Goal: Task Accomplishment & Management: Use online tool/utility

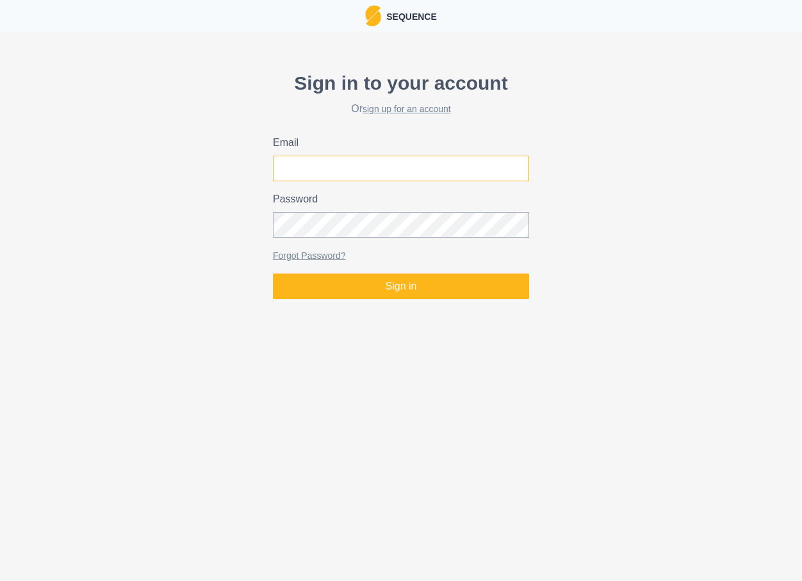
click at [374, 165] on input "Email" at bounding box center [401, 169] width 256 height 26
type input "jon@powellmovement.coach"
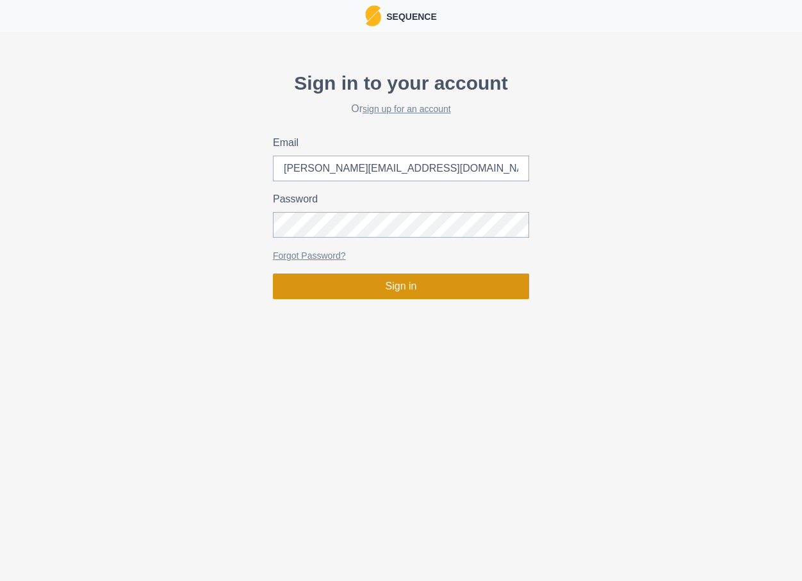
click at [398, 285] on button "Sign in" at bounding box center [401, 287] width 256 height 26
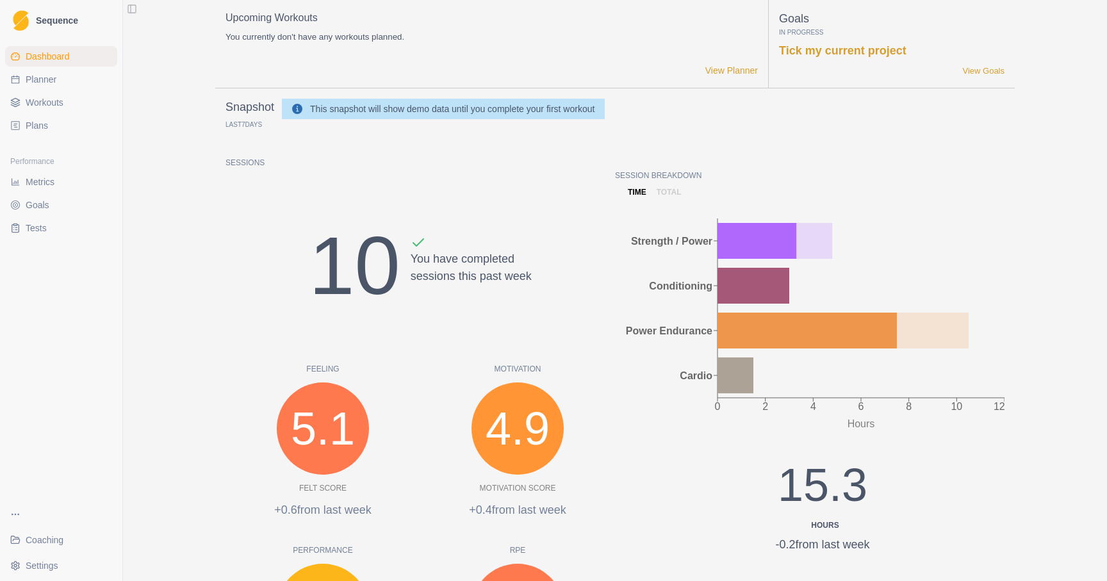
click at [50, 539] on span "Coaching" at bounding box center [45, 540] width 38 height 13
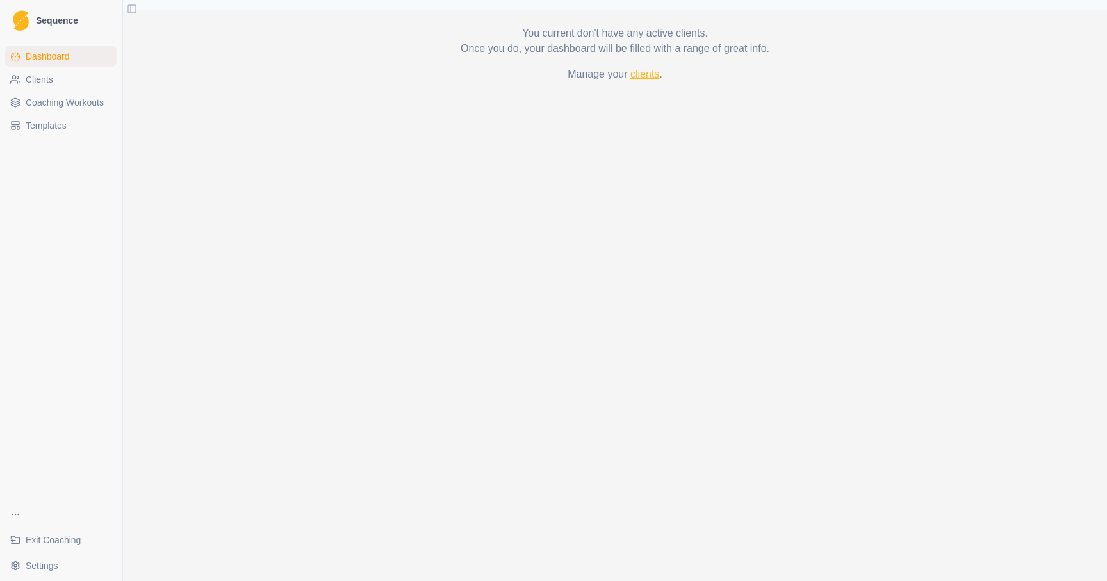
click at [648, 73] on link "clients" at bounding box center [645, 74] width 29 height 11
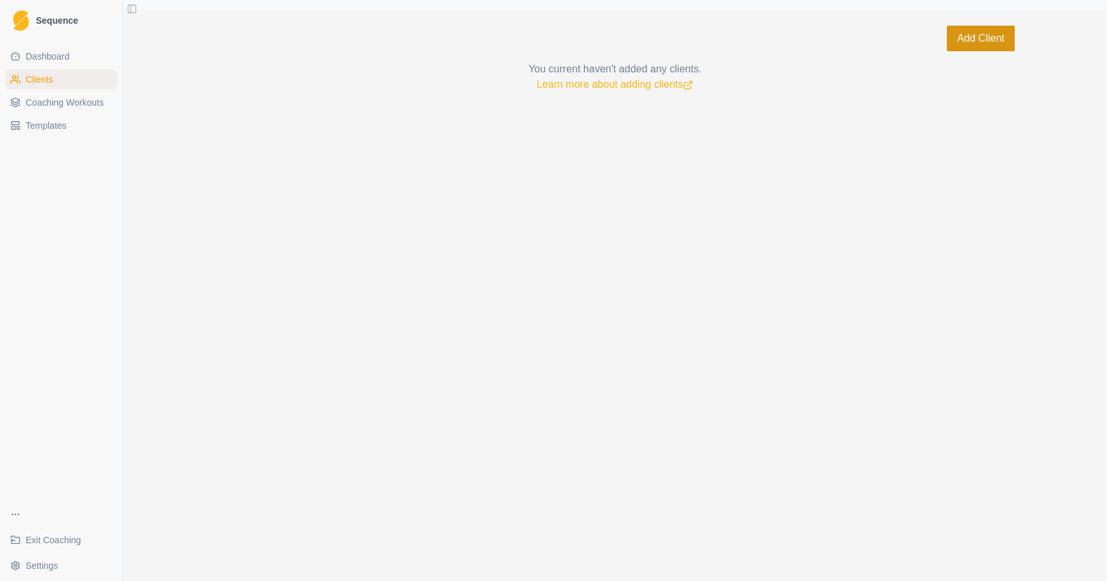
click at [999, 34] on button "Add Client" at bounding box center [981, 39] width 68 height 26
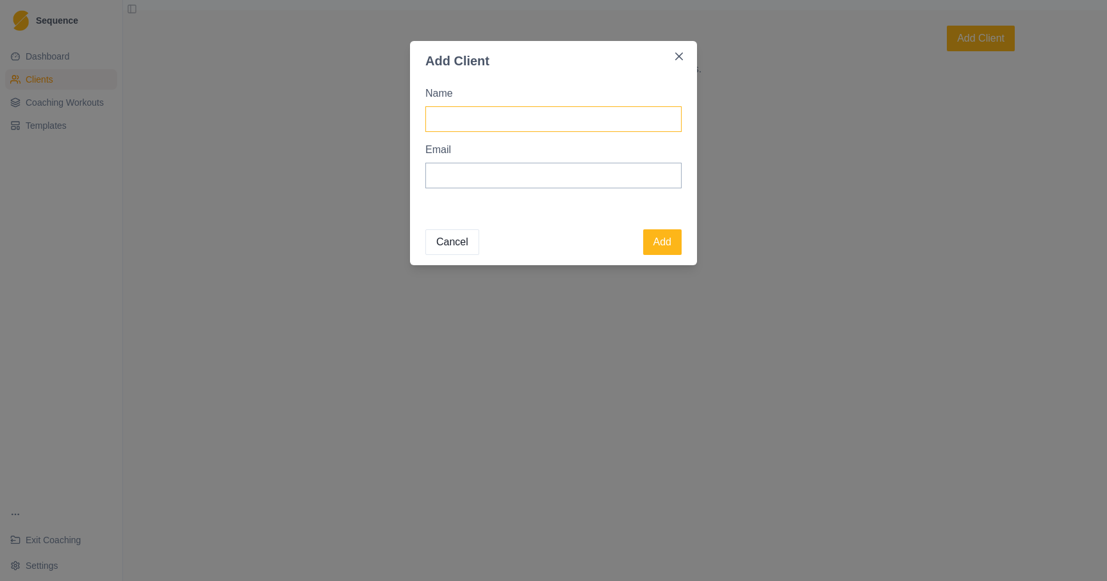
click at [493, 120] on input "Name" at bounding box center [554, 119] width 256 height 26
type input "[PERSON_NAME]"
click at [672, 245] on button "Add" at bounding box center [662, 242] width 38 height 26
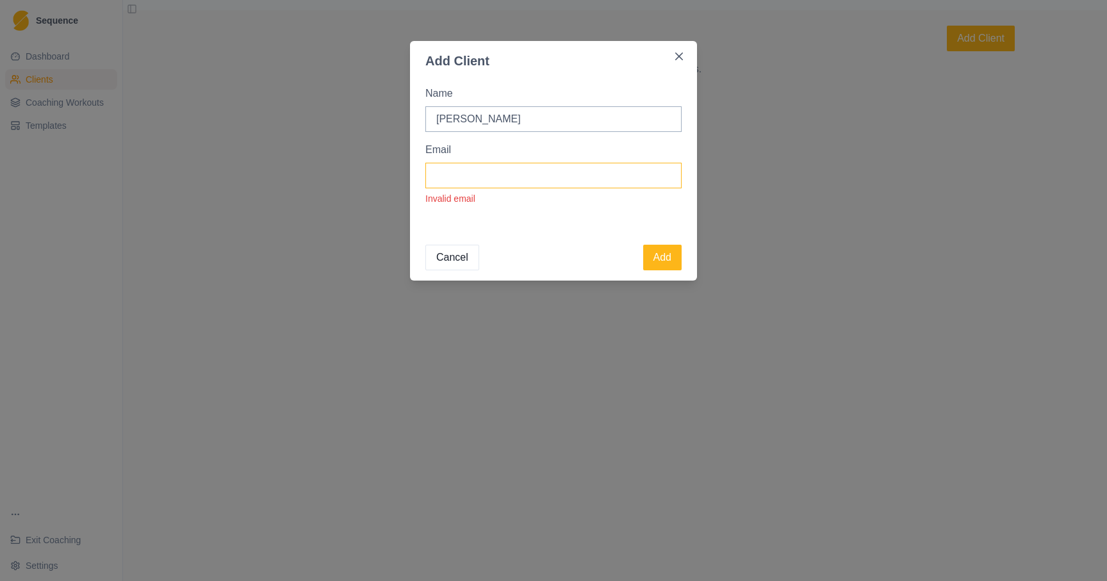
click at [540, 181] on input "Email" at bounding box center [554, 176] width 256 height 26
click at [476, 173] on input "Email" at bounding box center [554, 176] width 256 height 26
paste input "jcostanzo45@gmail.com"
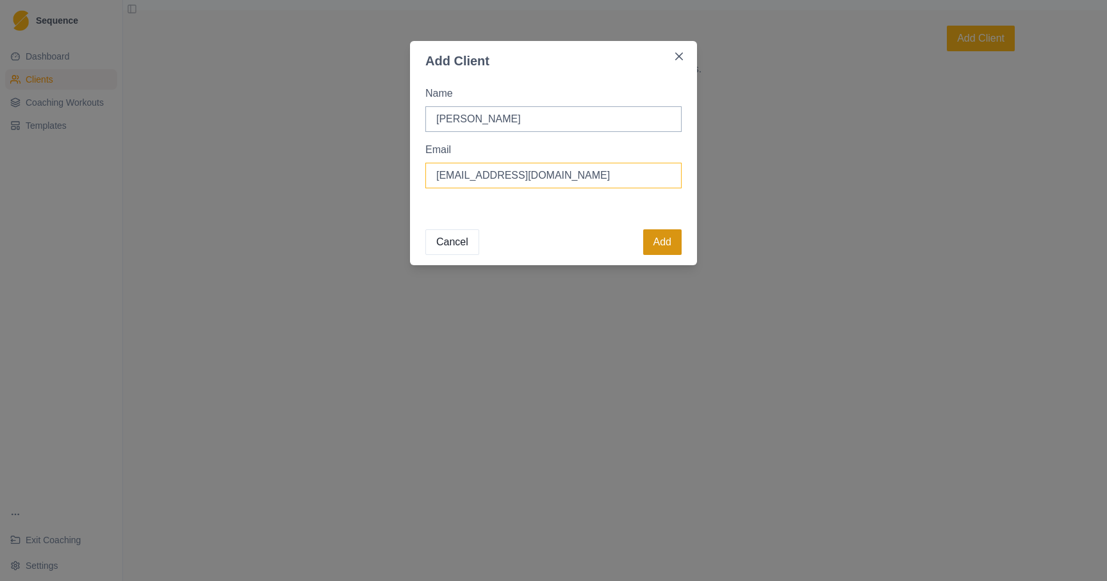
type input "jcostanzo45@gmail.com"
click at [668, 253] on button "Add" at bounding box center [662, 242] width 38 height 26
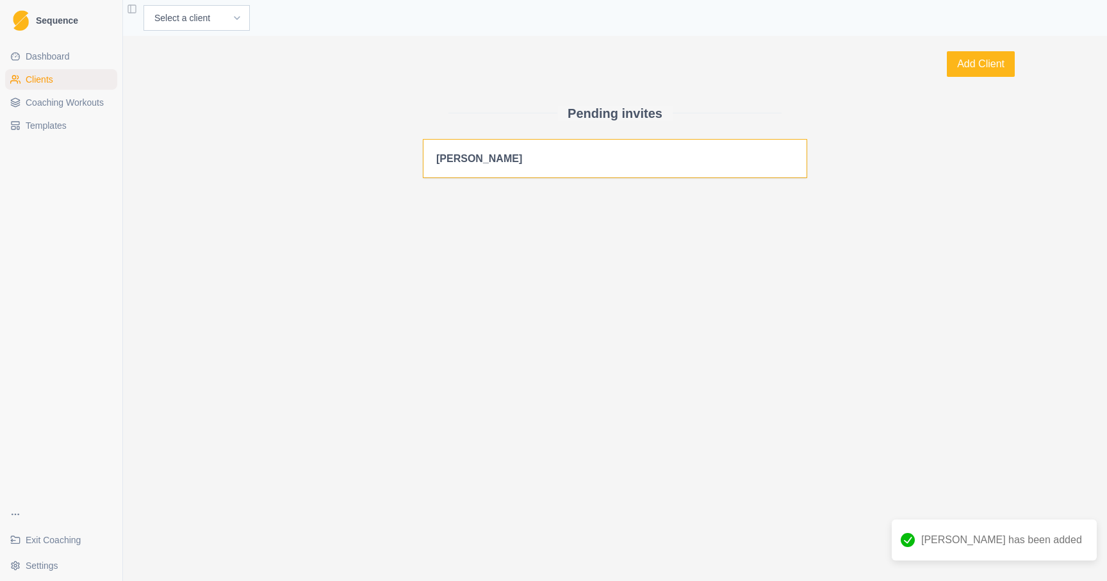
click at [517, 158] on h2 "[PERSON_NAME]" at bounding box center [615, 159] width 358 height 12
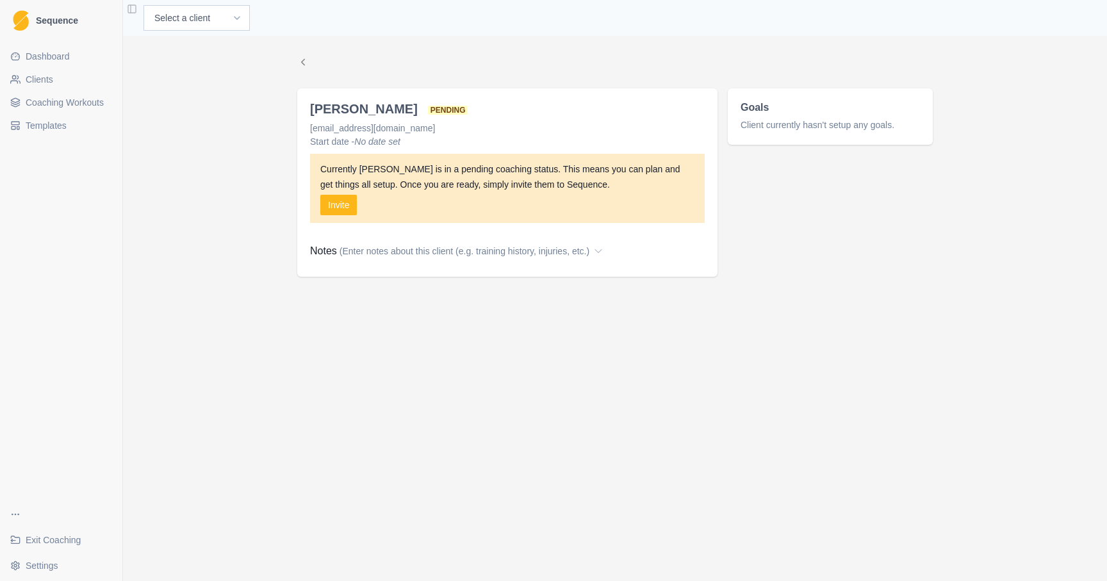
click at [341, 256] on span "(Enter notes about this client (e.g. training history, injuries, etc.)" at bounding box center [465, 251] width 250 height 13
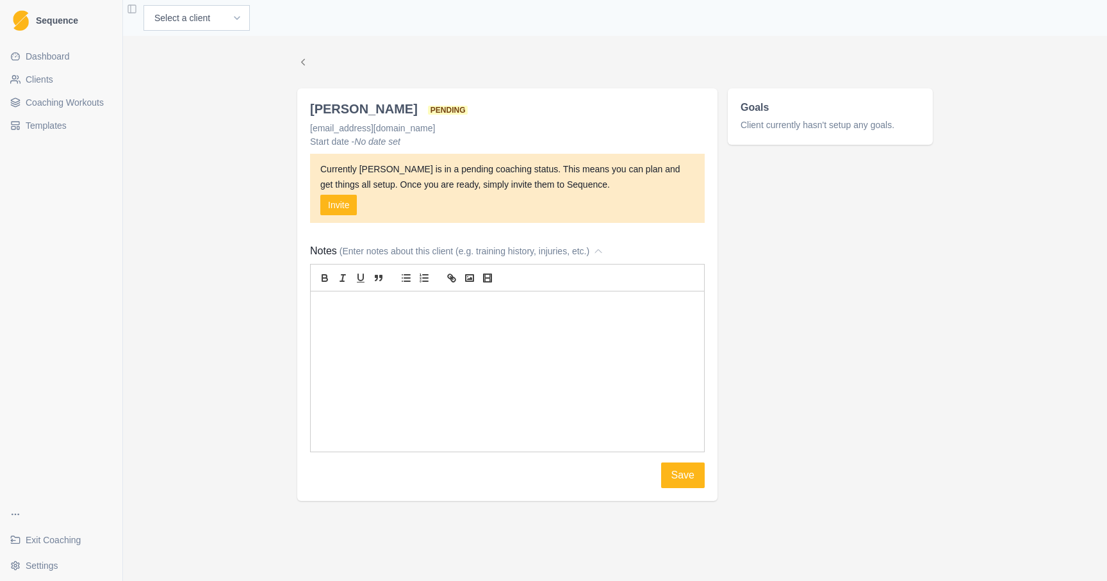
click at [339, 251] on label "Notes (Enter notes about this client (e.g. training history, injuries, etc.)" at bounding box center [503, 251] width 387 height 15
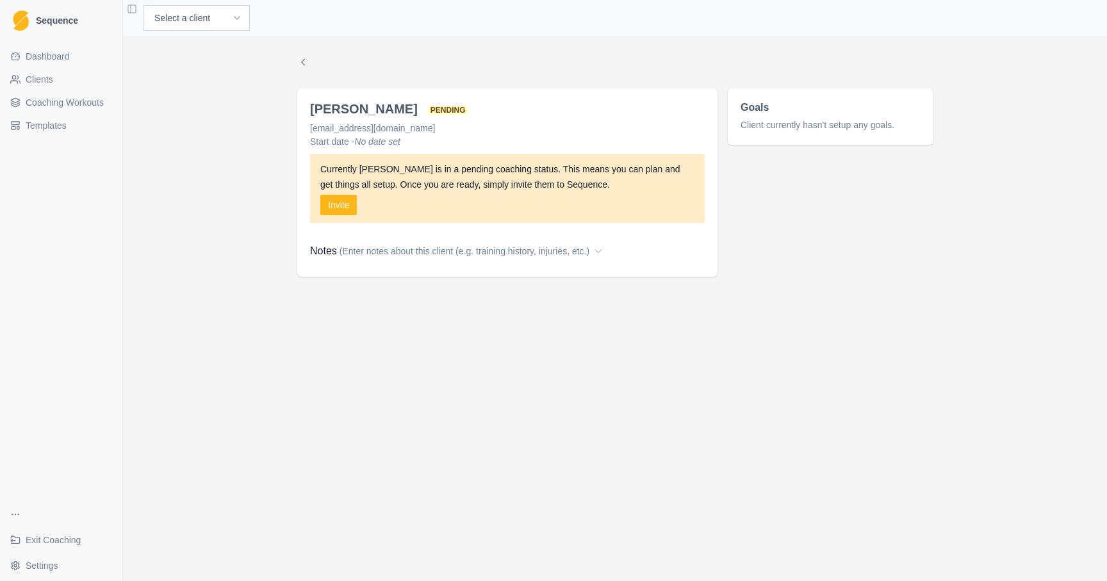
click at [344, 104] on h2 "Joe Costanzo pending" at bounding box center [389, 108] width 158 height 15
click at [208, 20] on select "Select a client Joe Costanzo" at bounding box center [197, 18] width 106 height 26
select select "0410cdac-d6d6-4222-b351-dd8854f81c51"
click at [144, 5] on select "Select a client Joe Costanzo" at bounding box center [197, 18] width 106 height 26
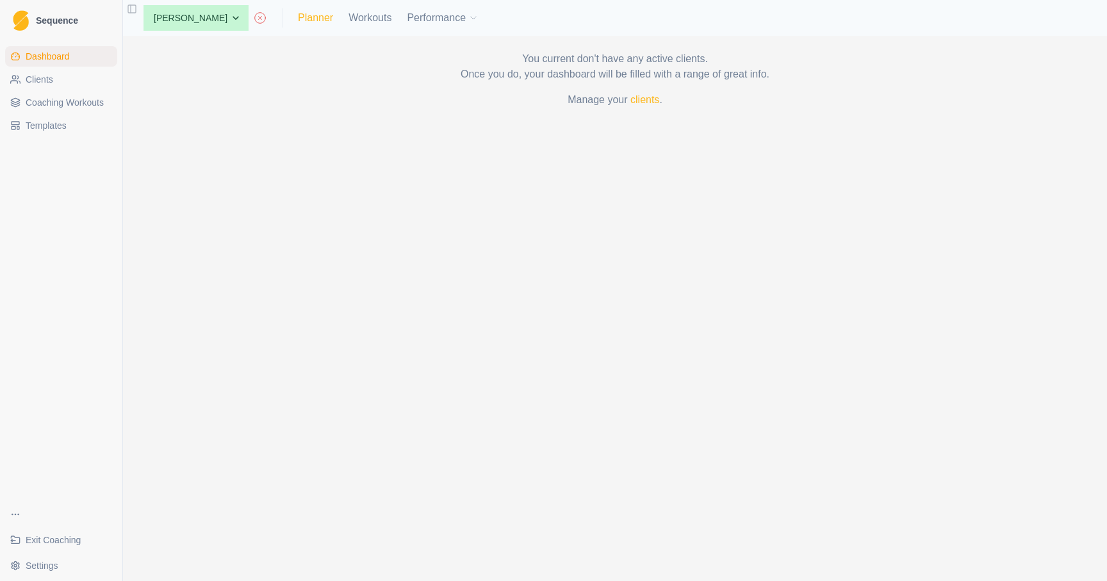
click at [298, 22] on link "Planner" at bounding box center [315, 17] width 35 height 15
select select "month"
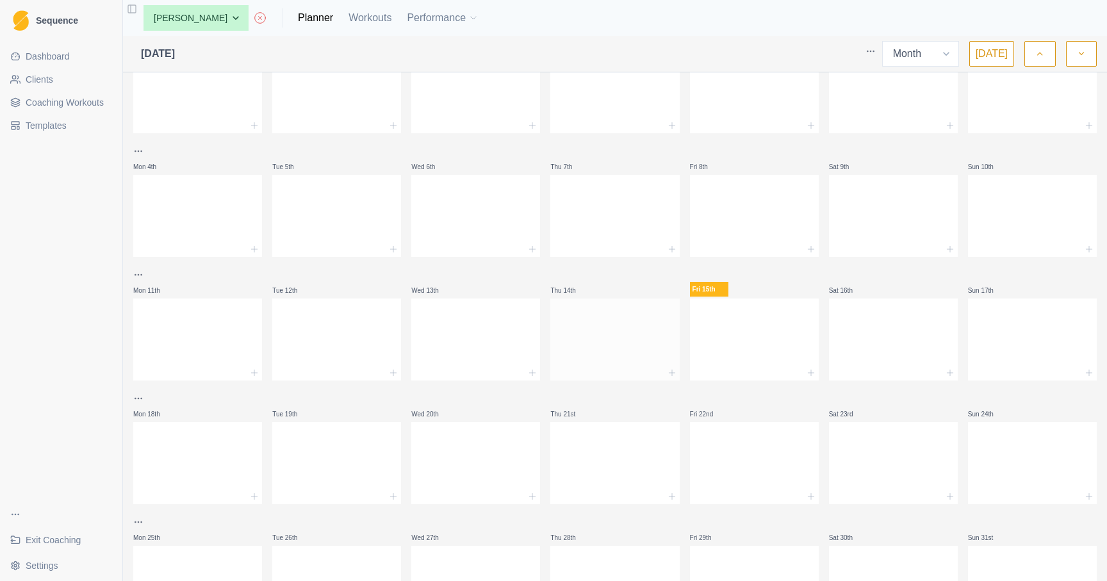
scroll to position [141, 0]
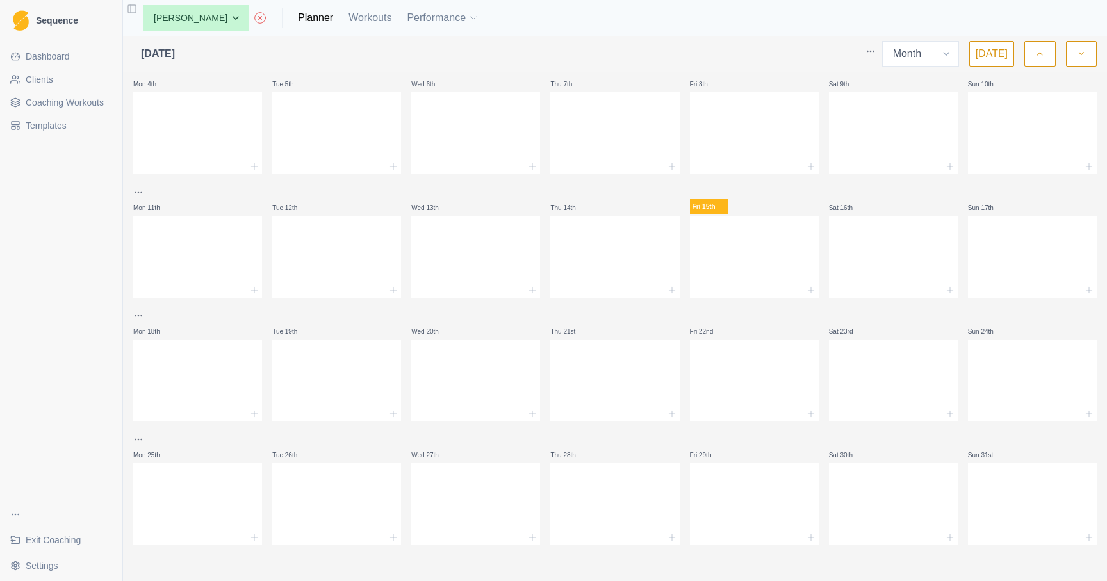
click at [385, 20] on div "None Joe Costanzo Planner Workouts Performance" at bounding box center [305, 18] width 345 height 26
click at [365, 17] on link "Workouts" at bounding box center [370, 17] width 43 height 15
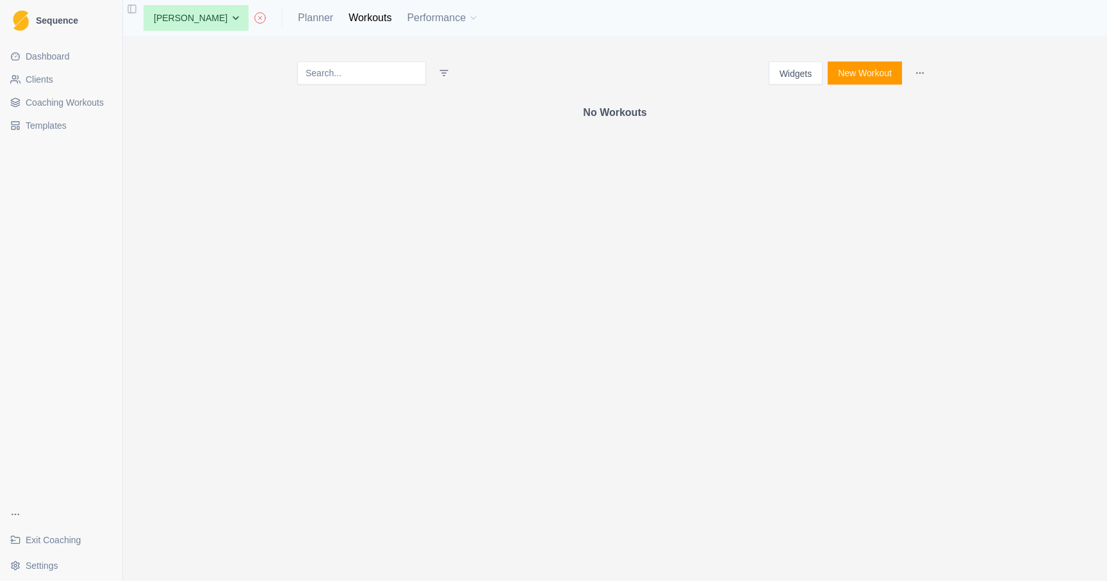
click at [285, 8] on div "None Joe Costanzo Planner Workouts Performance" at bounding box center [305, 18] width 345 height 26
click at [298, 19] on link "Planner" at bounding box center [315, 17] width 35 height 15
select select "month"
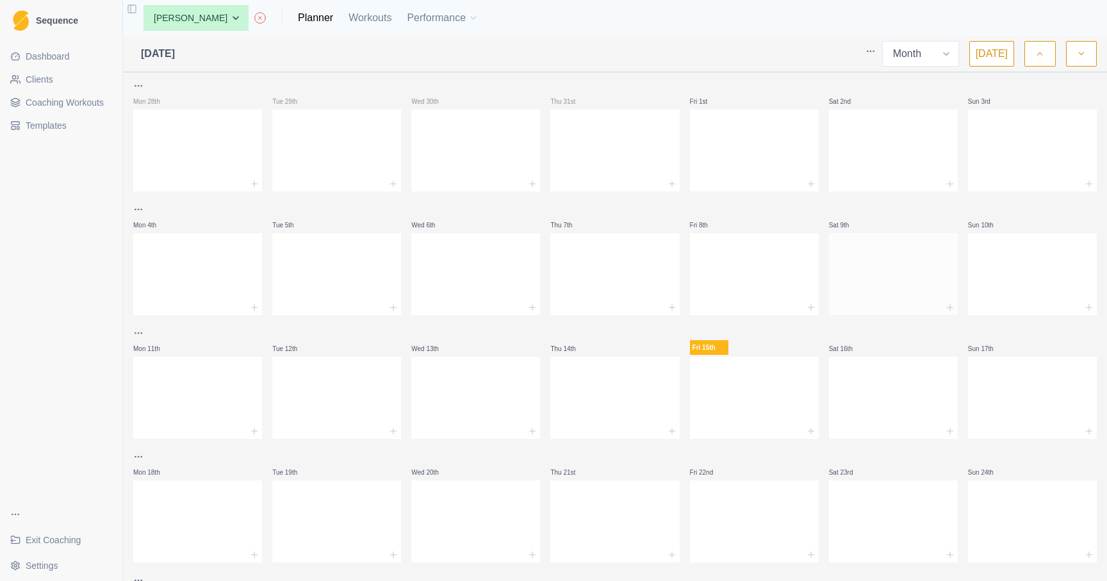
click at [868, 263] on div at bounding box center [893, 272] width 129 height 56
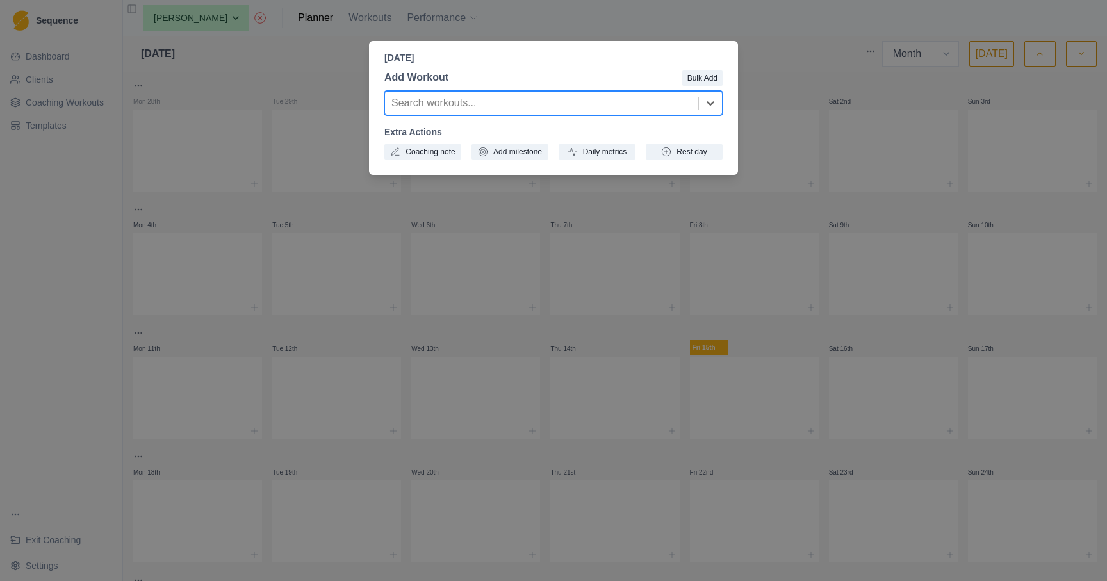
click at [777, 45] on div "Saturday, August 9th, 2025 Add Workout Bulk Add option , selected. Select is fo…" at bounding box center [553, 290] width 1107 height 581
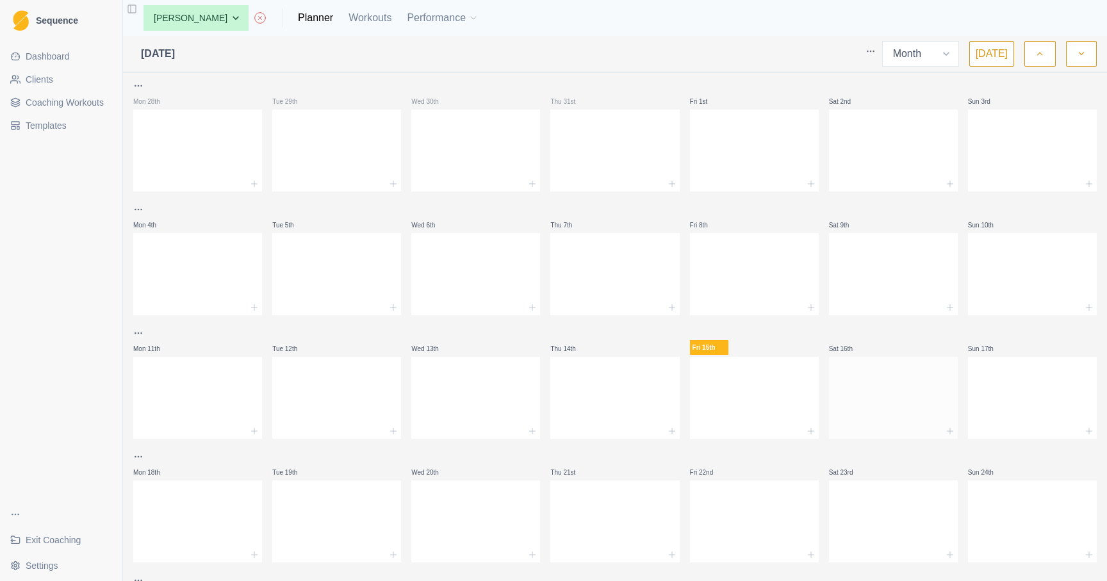
click at [886, 397] on div at bounding box center [893, 395] width 129 height 56
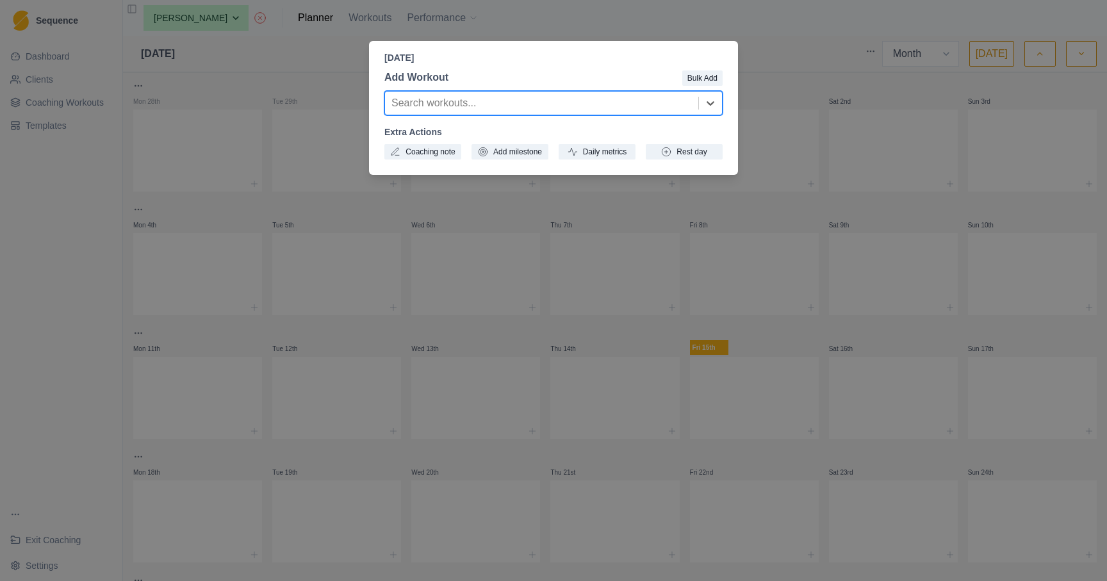
click at [436, 103] on div at bounding box center [542, 103] width 301 height 18
click at [690, 104] on div at bounding box center [542, 103] width 301 height 18
click at [708, 106] on icon at bounding box center [710, 103] width 13 height 13
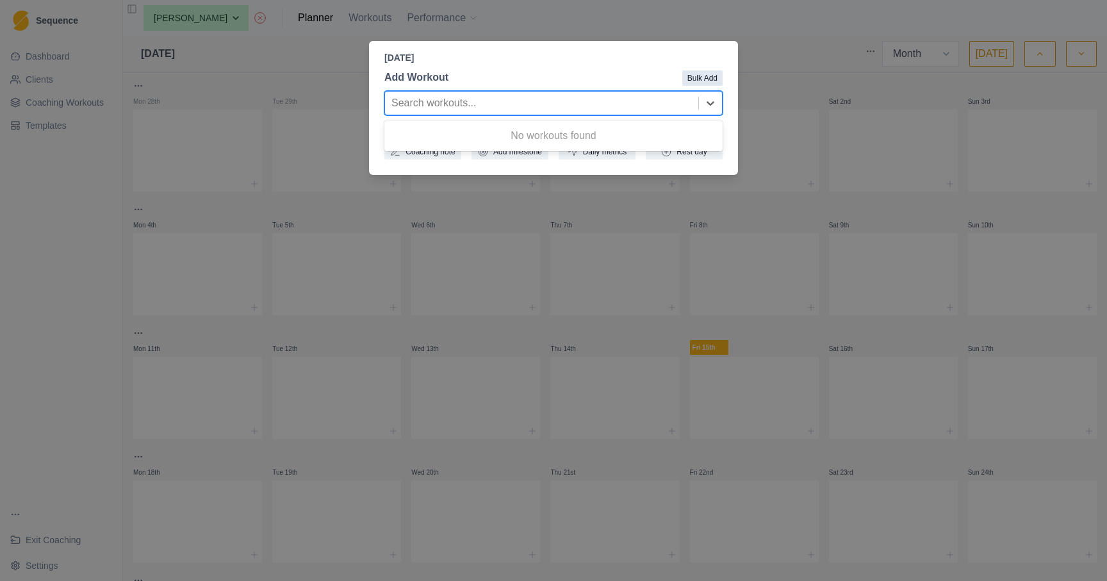
click at [704, 75] on button "Bulk Add" at bounding box center [703, 77] width 40 height 15
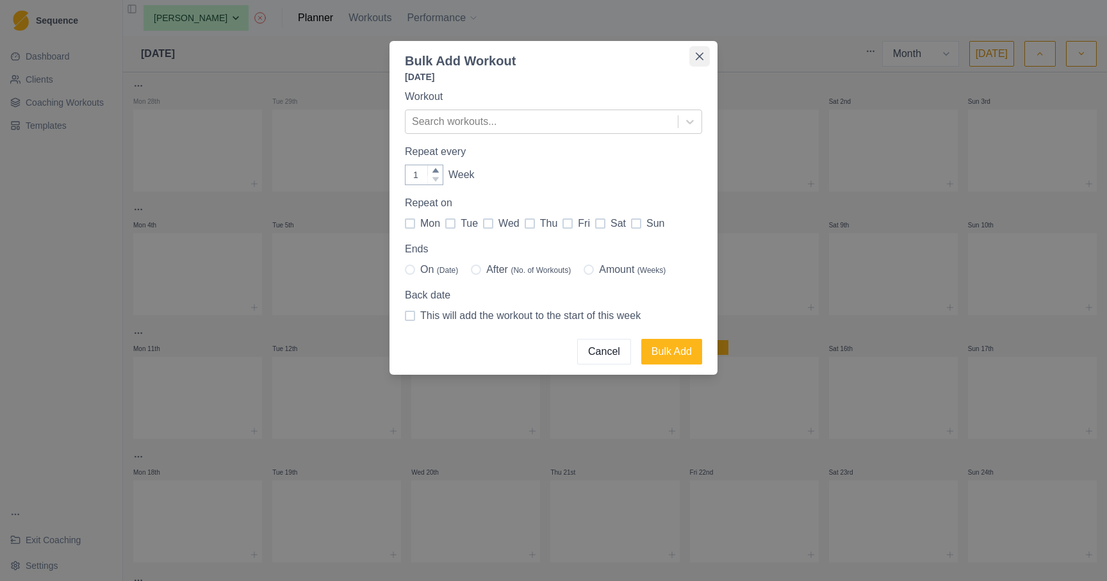
click at [700, 53] on icon "Close" at bounding box center [700, 57] width 8 height 8
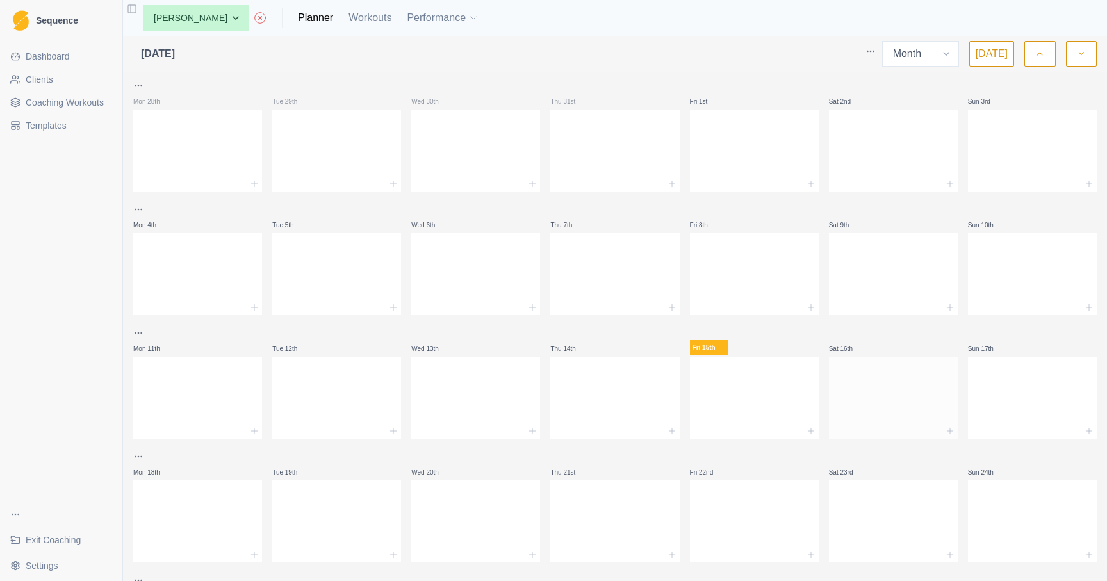
click at [909, 406] on div at bounding box center [893, 395] width 129 height 56
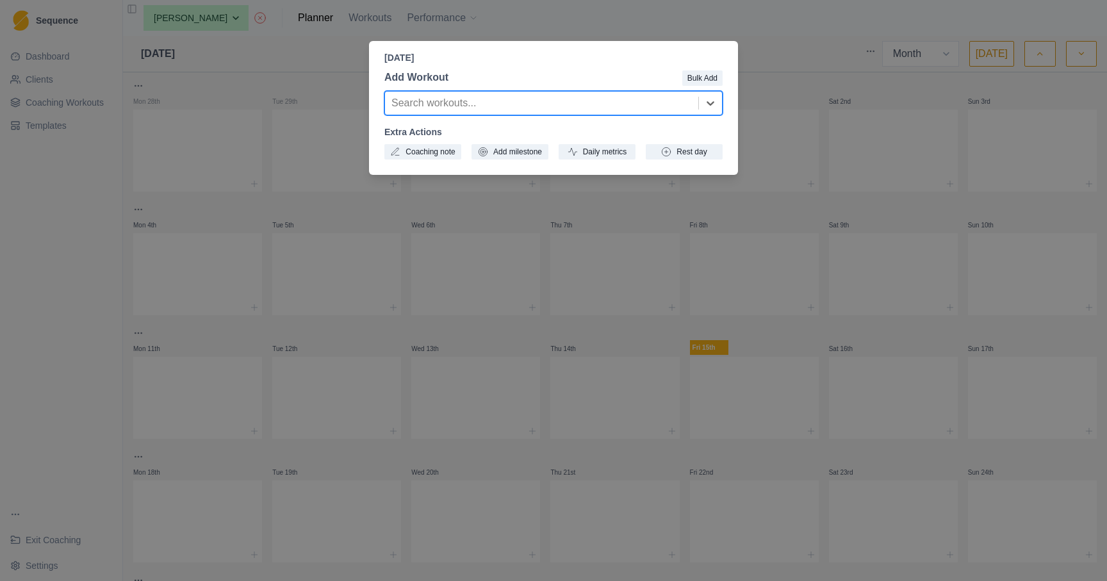
click at [430, 108] on div at bounding box center [542, 103] width 301 height 18
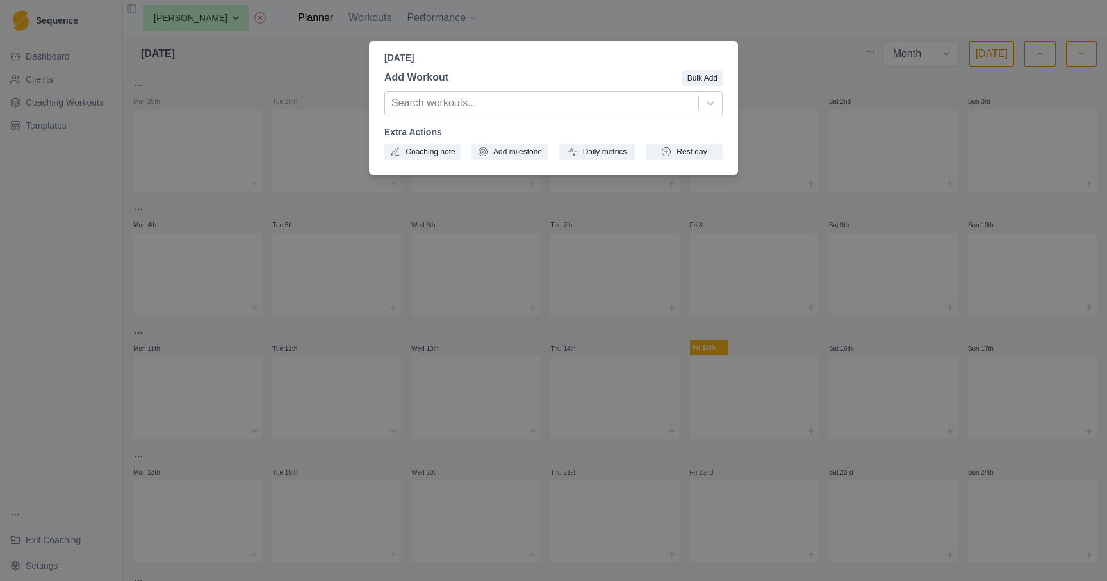
click at [693, 58] on p "Saturday, August 16th, 2025" at bounding box center [554, 57] width 338 height 13
click at [656, 37] on div "Saturday, August 16th, 2025 Add Workout Bulk Add Search workouts... Extra Actio…" at bounding box center [553, 290] width 1107 height 581
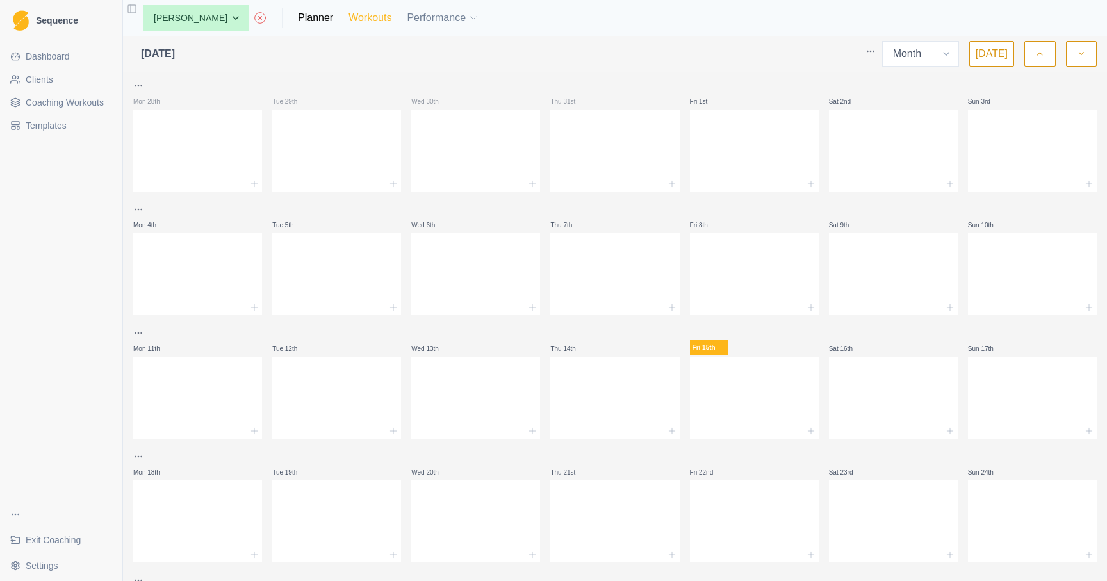
click at [349, 12] on link "Workouts" at bounding box center [370, 17] width 43 height 15
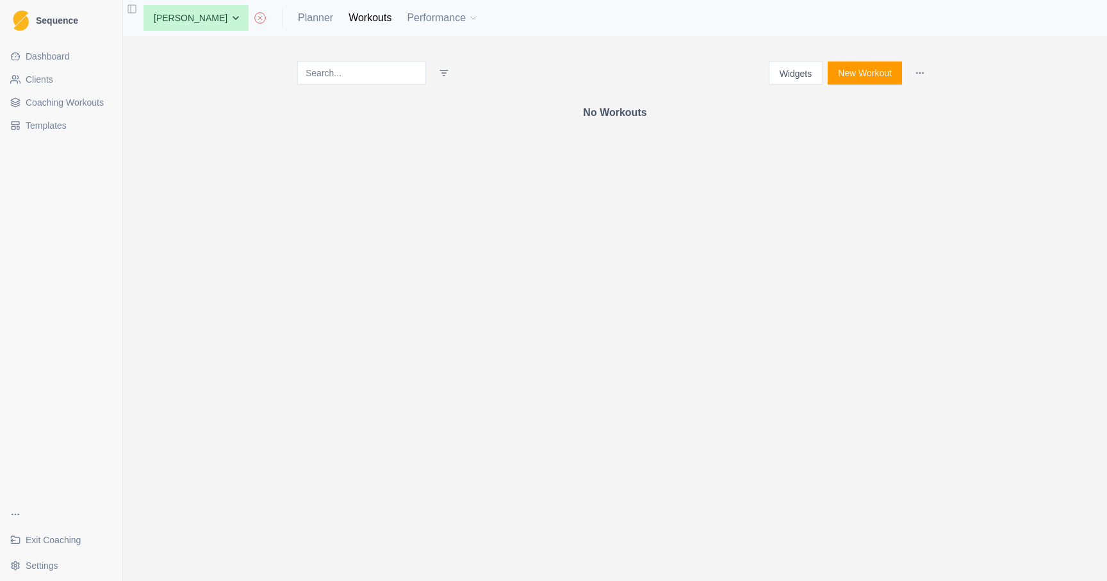
click at [326, 74] on input at bounding box center [361, 73] width 129 height 23
click at [861, 76] on button "New Workout" at bounding box center [865, 73] width 74 height 23
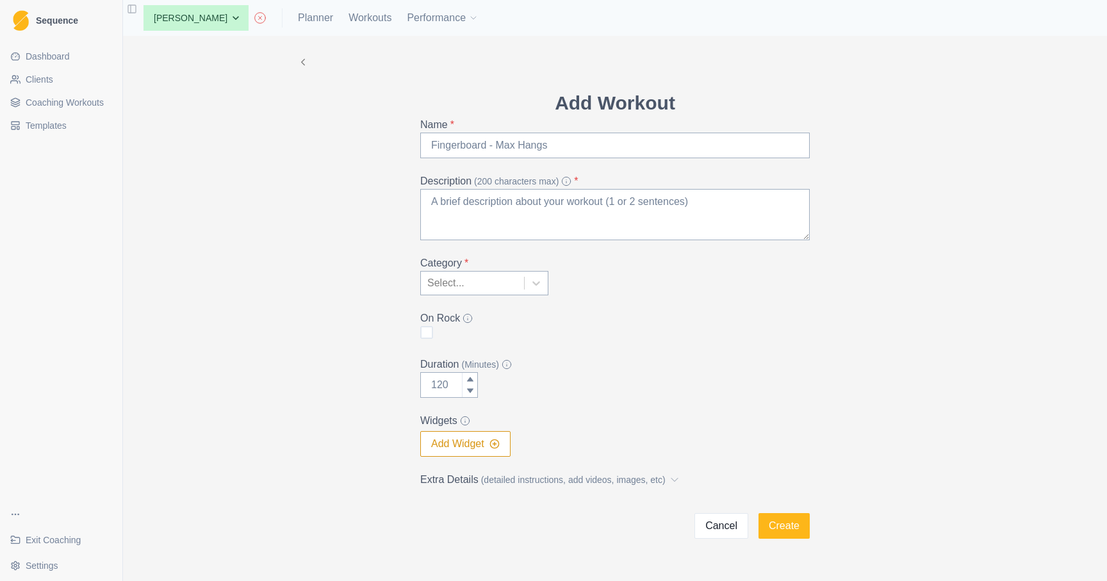
click at [715, 514] on button "Cancel" at bounding box center [722, 526] width 54 height 26
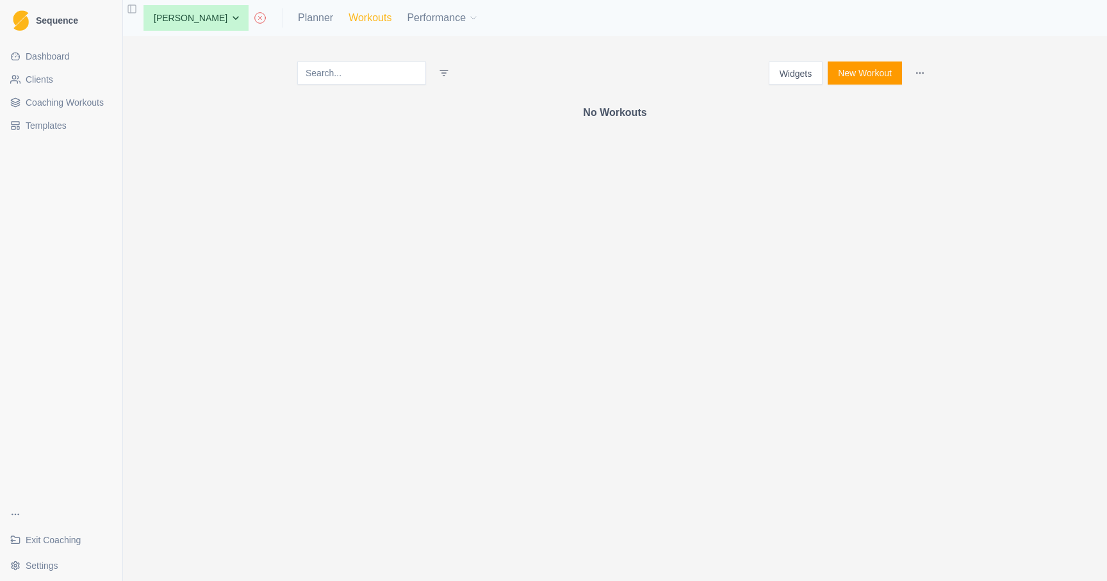
click at [349, 15] on link "Workouts" at bounding box center [370, 17] width 43 height 15
click at [407, 18] on button "Performance" at bounding box center [443, 18] width 72 height 26
click at [36, 99] on span "Coaching Workouts" at bounding box center [65, 102] width 78 height 13
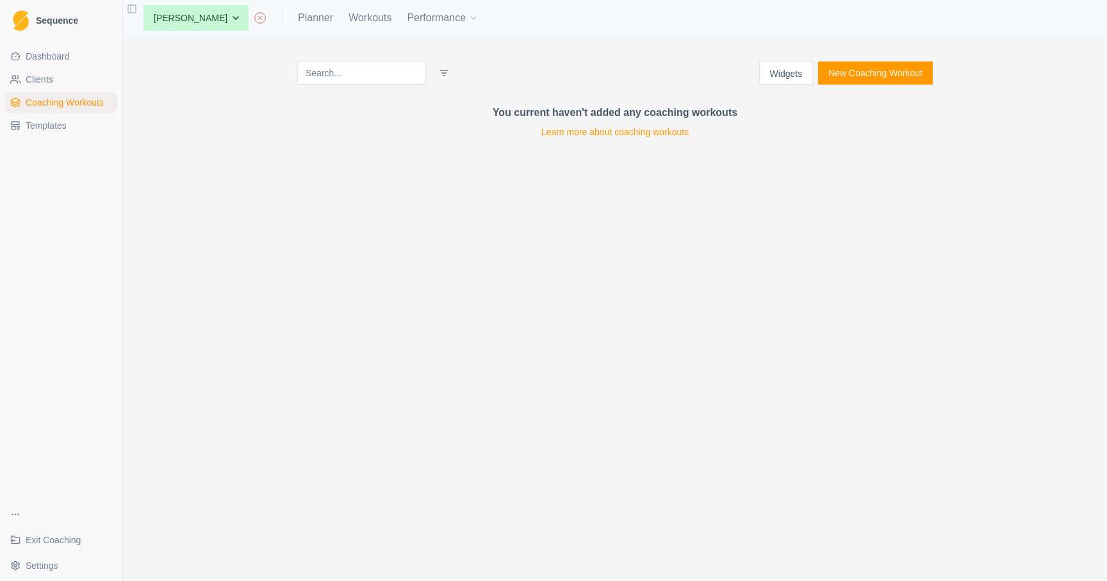
click at [70, 128] on link "Templates" at bounding box center [61, 125] width 112 height 21
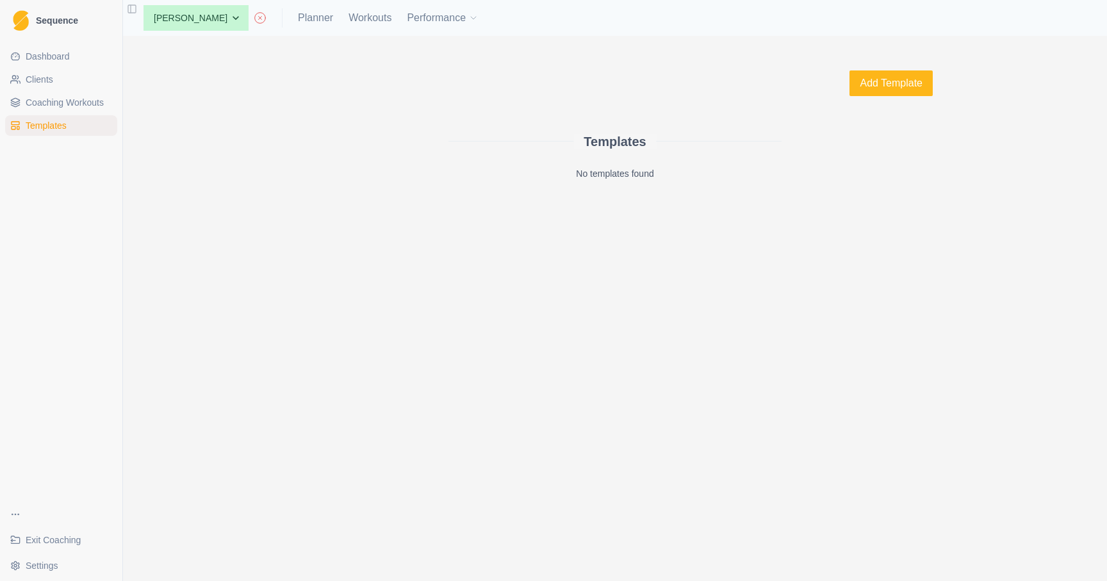
click at [62, 115] on link "Templates" at bounding box center [61, 125] width 112 height 21
click at [59, 97] on span "Coaching Workouts" at bounding box center [65, 102] width 78 height 13
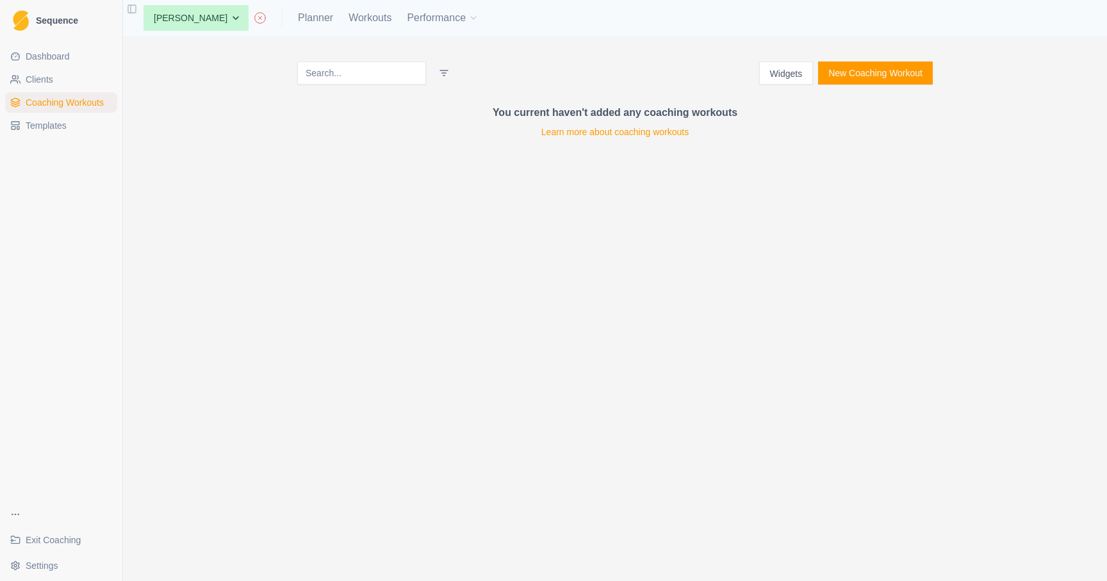
click at [59, 78] on link "Clients" at bounding box center [61, 79] width 112 height 21
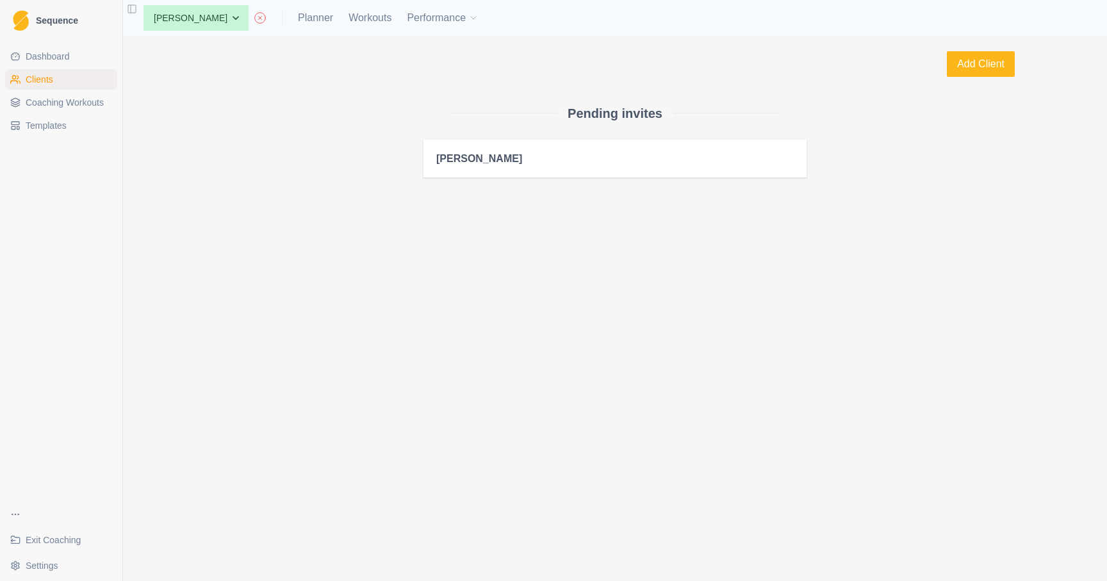
click at [56, 47] on link "Dashboard" at bounding box center [61, 56] width 112 height 21
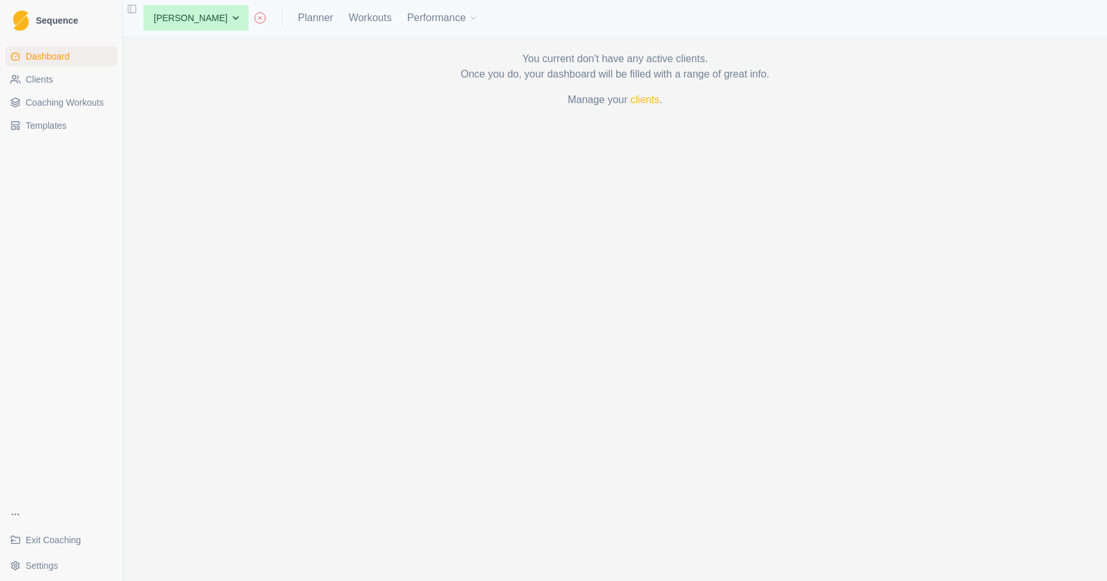
click at [54, 86] on link "Clients" at bounding box center [61, 79] width 112 height 21
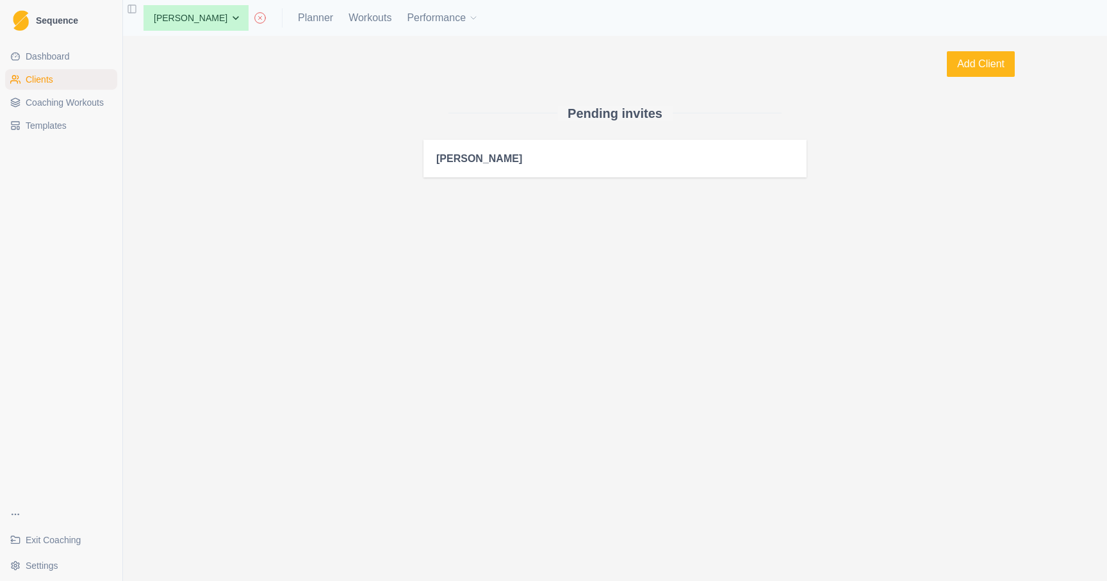
click at [54, 96] on span "Coaching Workouts" at bounding box center [65, 102] width 78 height 13
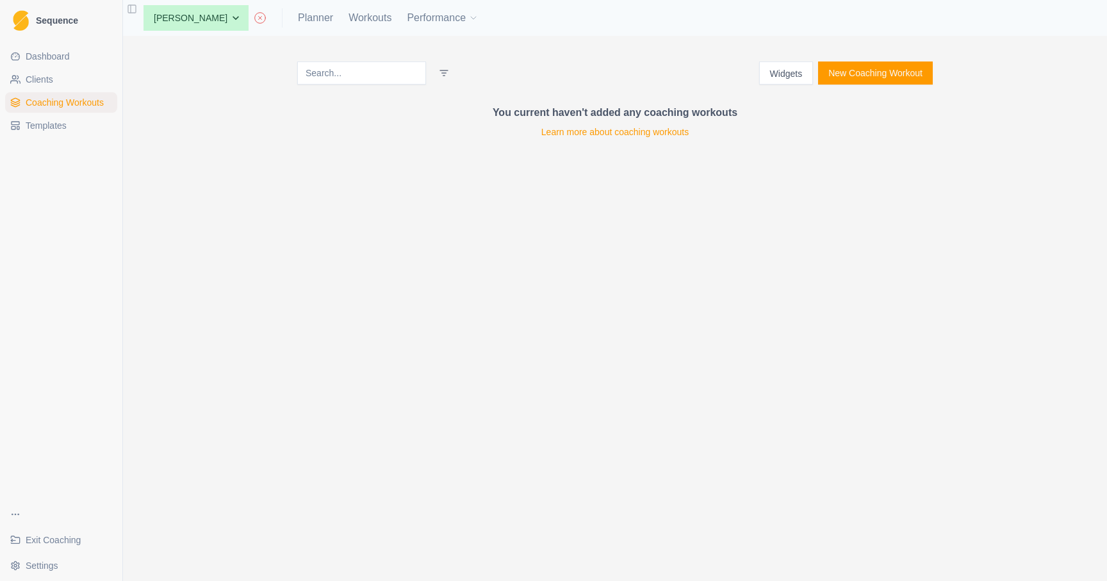
click at [55, 119] on span "Templates" at bounding box center [46, 125] width 41 height 13
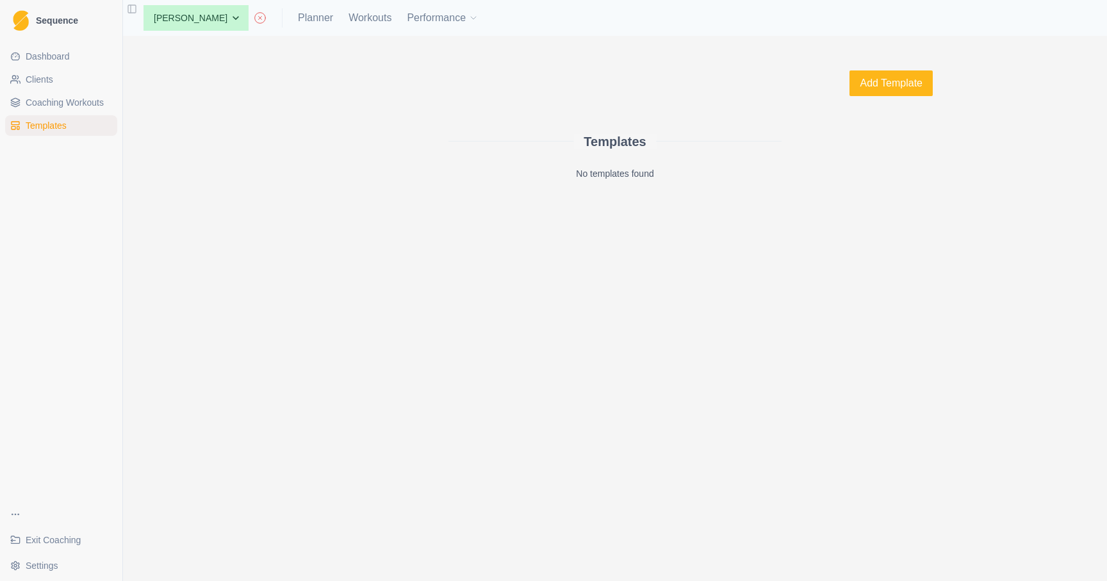
click at [55, 103] on span "Coaching Workouts" at bounding box center [65, 102] width 78 height 13
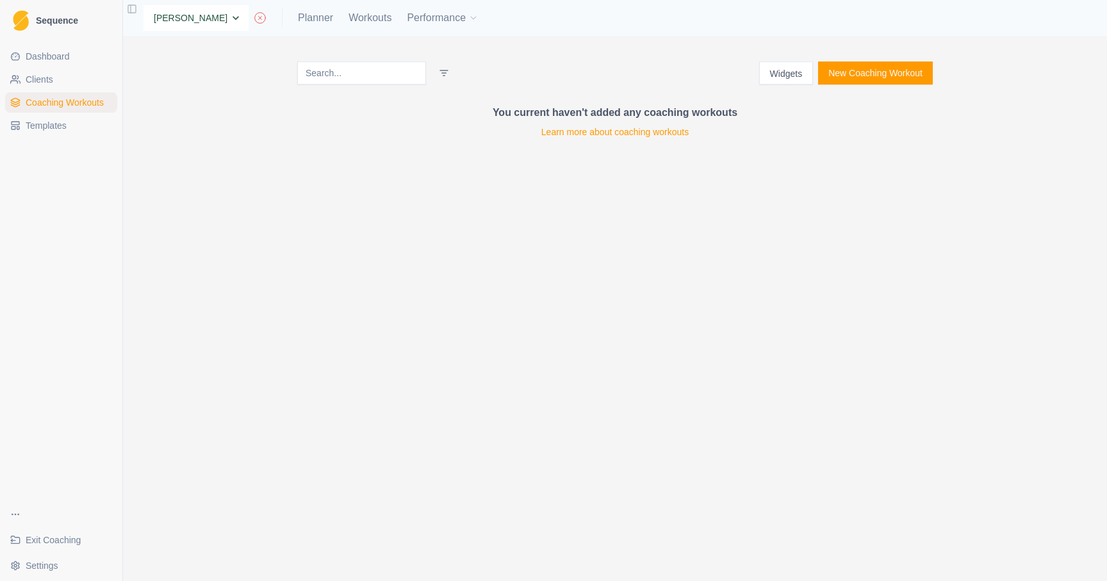
click at [179, 19] on select "None Joe Costanzo" at bounding box center [196, 18] width 105 height 26
click at [144, 5] on select "None Joe Costanzo" at bounding box center [196, 18] width 105 height 26
click at [70, 20] on span "Sequence" at bounding box center [57, 20] width 42 height 9
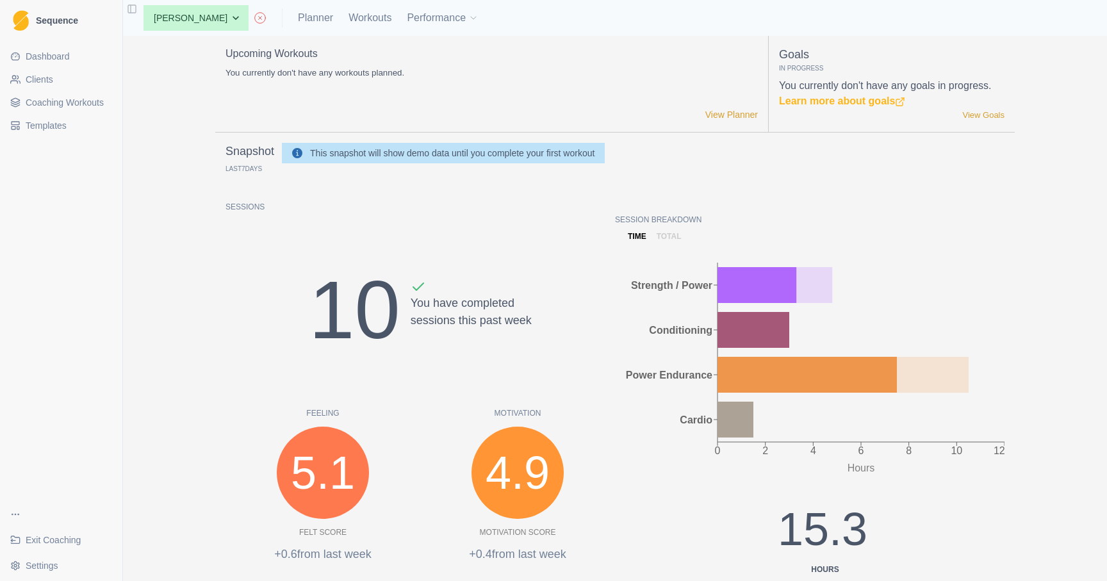
click at [345, 27] on div "None Joe Costanzo Planner Workouts Performance" at bounding box center [305, 18] width 345 height 26
click at [345, 24] on div "None Joe Costanzo Planner Workouts Performance" at bounding box center [305, 18] width 345 height 26
click at [349, 21] on link "Workouts" at bounding box center [370, 17] width 43 height 15
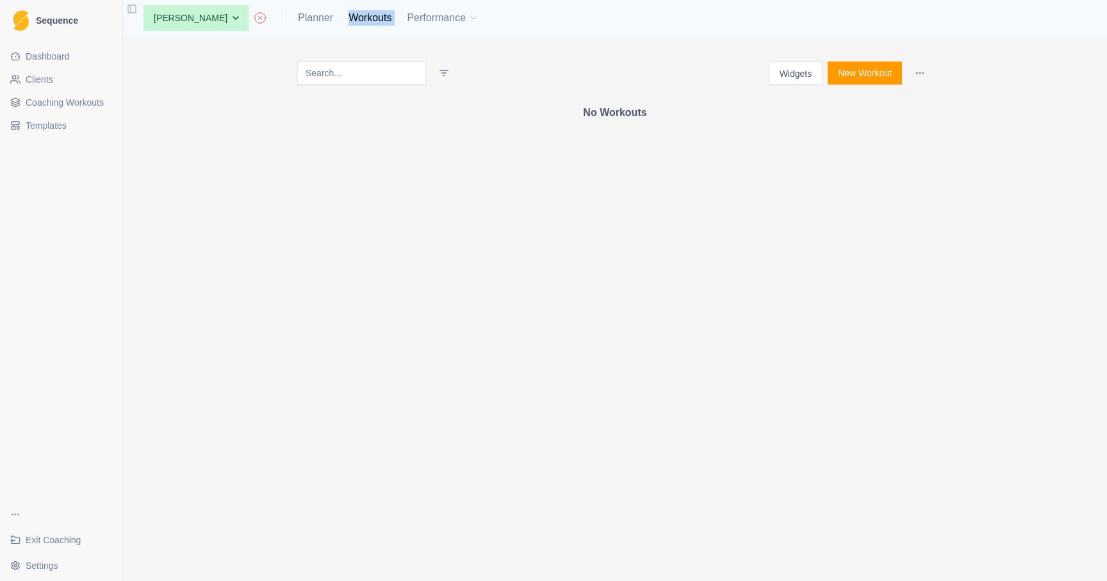
click at [37, 537] on span "Exit Coaching" at bounding box center [53, 540] width 55 height 13
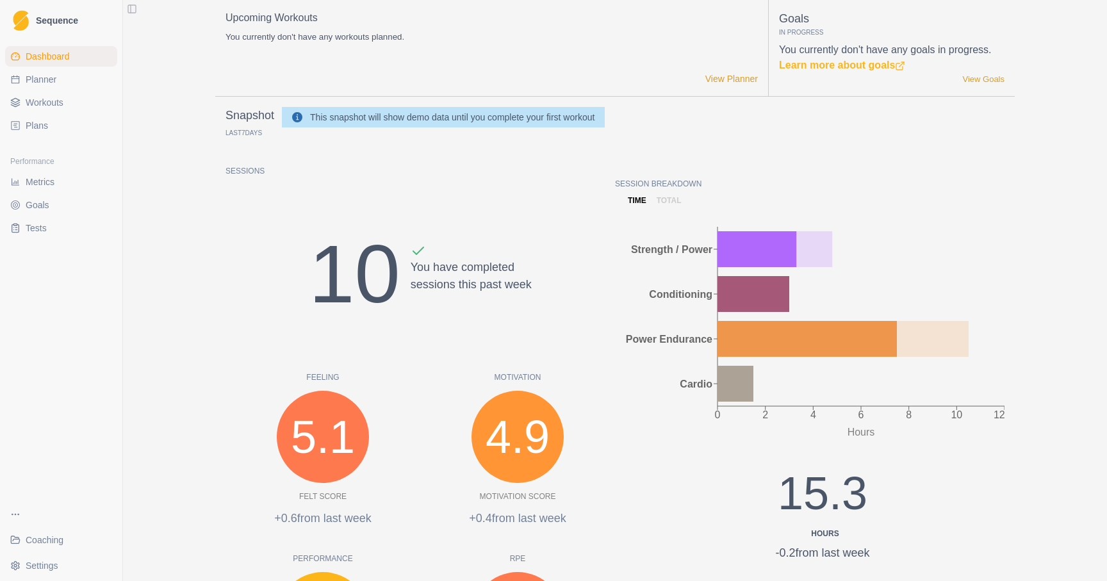
click at [44, 112] on link "Workouts" at bounding box center [61, 102] width 112 height 21
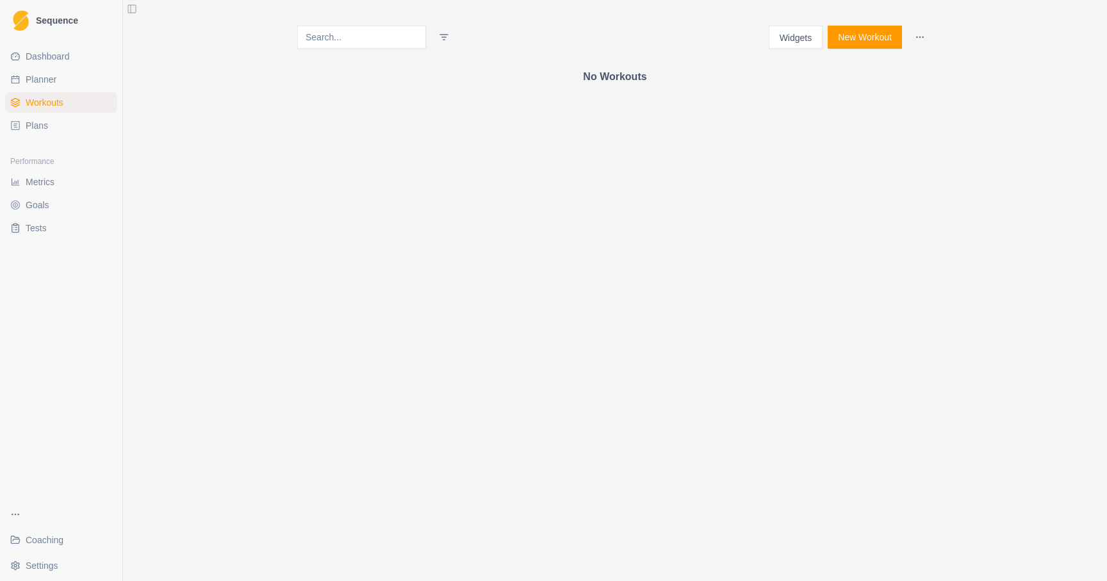
click at [52, 182] on span "Metrics" at bounding box center [40, 182] width 29 height 13
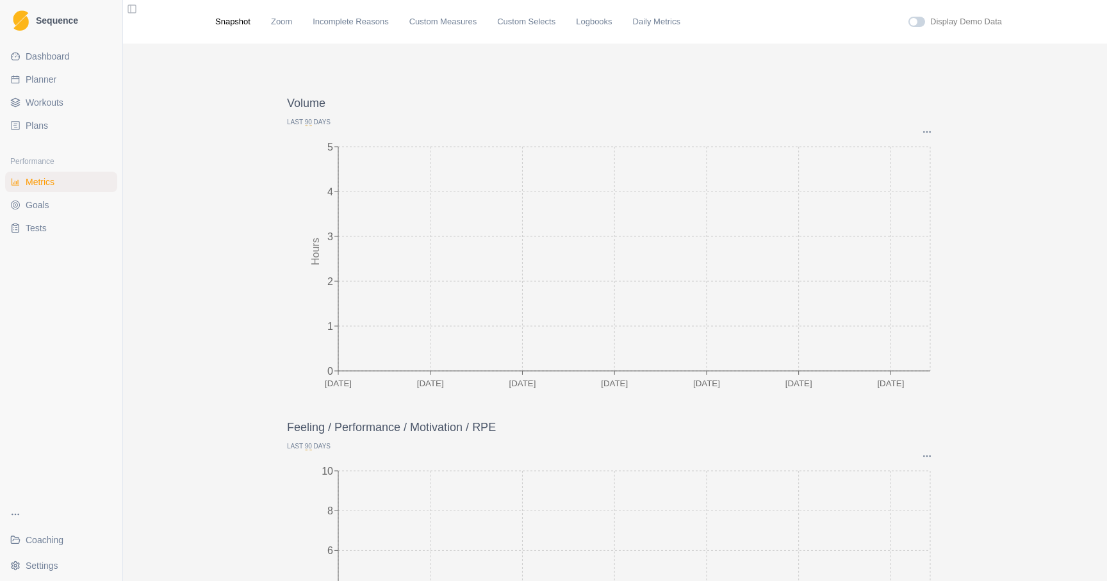
click at [46, 206] on span "Goals" at bounding box center [38, 205] width 24 height 13
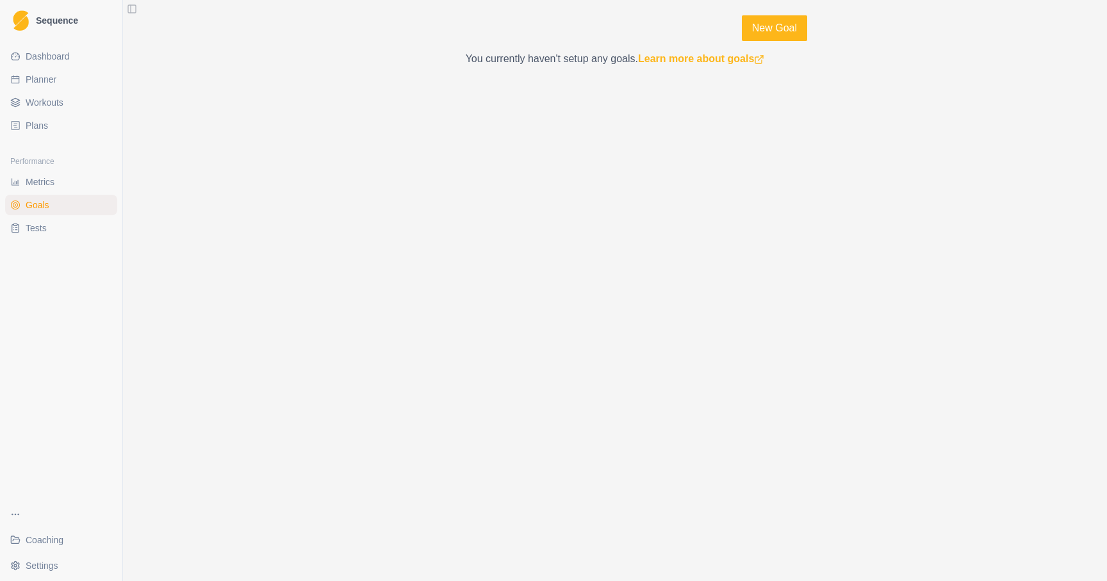
click at [47, 83] on span "Planner" at bounding box center [41, 79] width 31 height 13
select select "month"
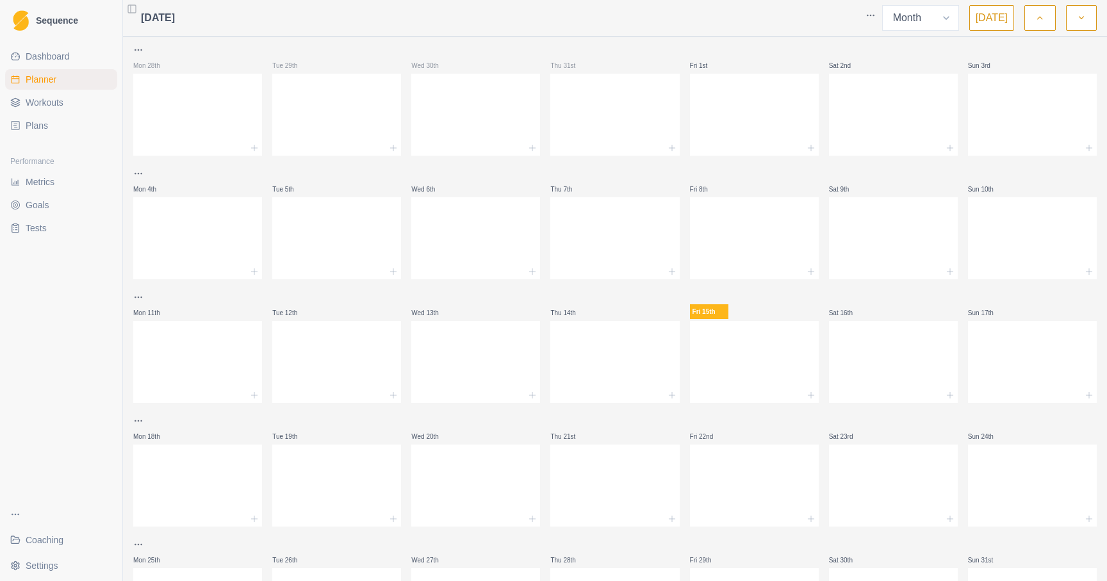
click at [51, 50] on span "Dashboard" at bounding box center [48, 56] width 44 height 13
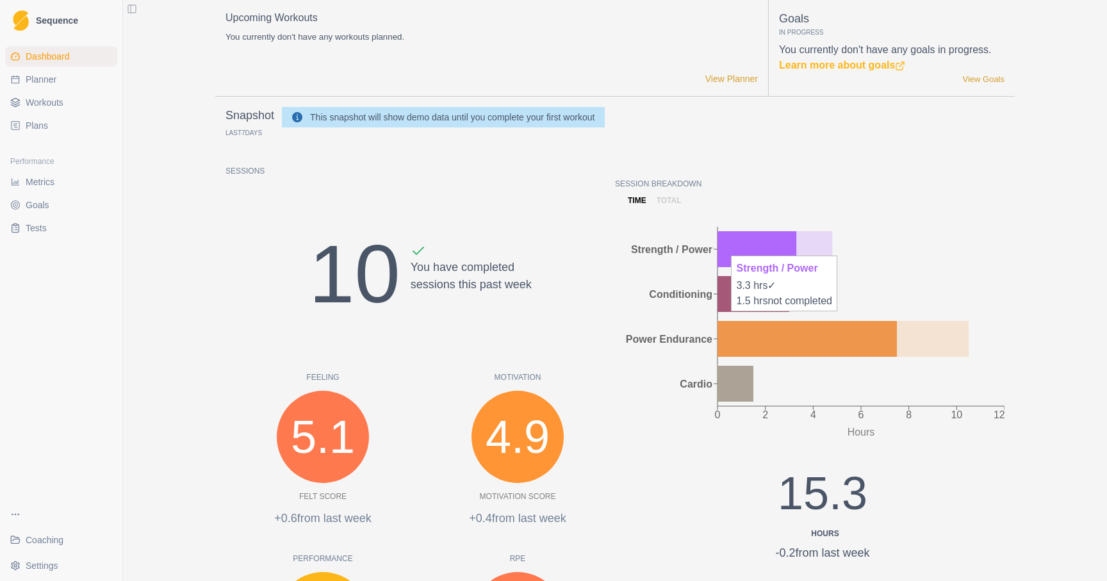
click at [726, 242] on icon at bounding box center [757, 249] width 79 height 36
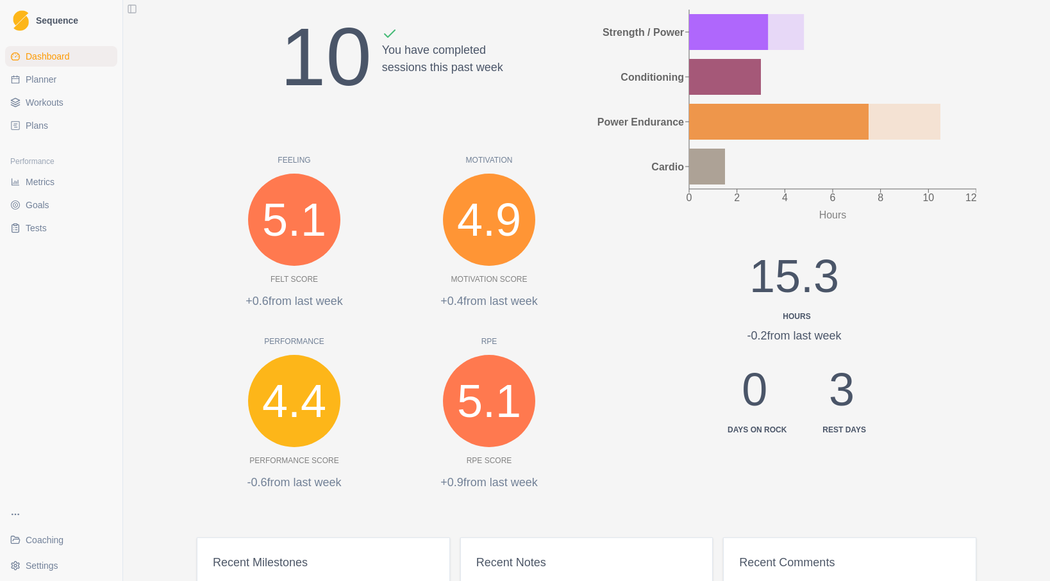
scroll to position [260, 0]
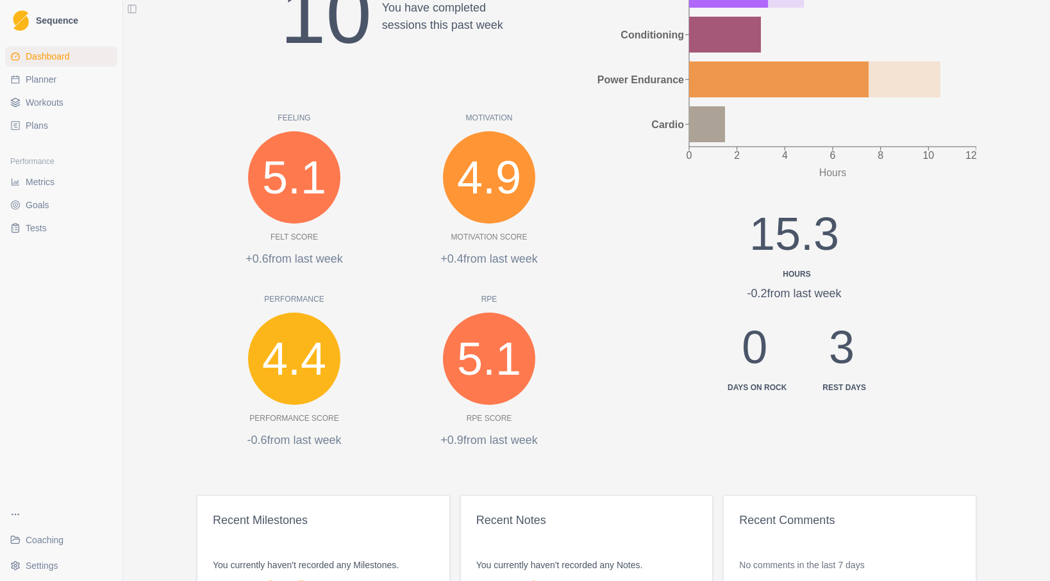
click at [286, 144] on span "5.1" at bounding box center [294, 177] width 64 height 69
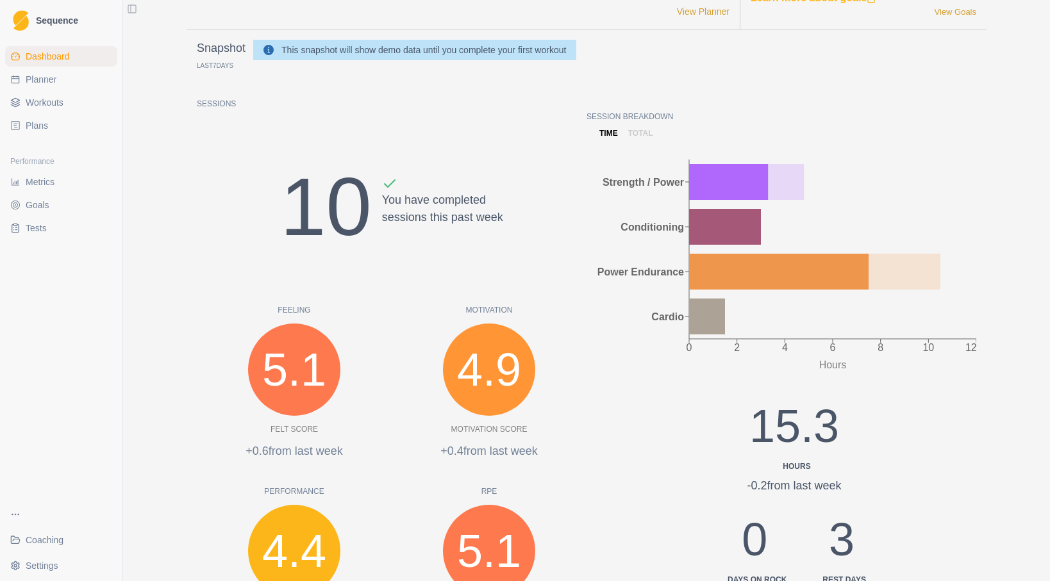
scroll to position [0, 0]
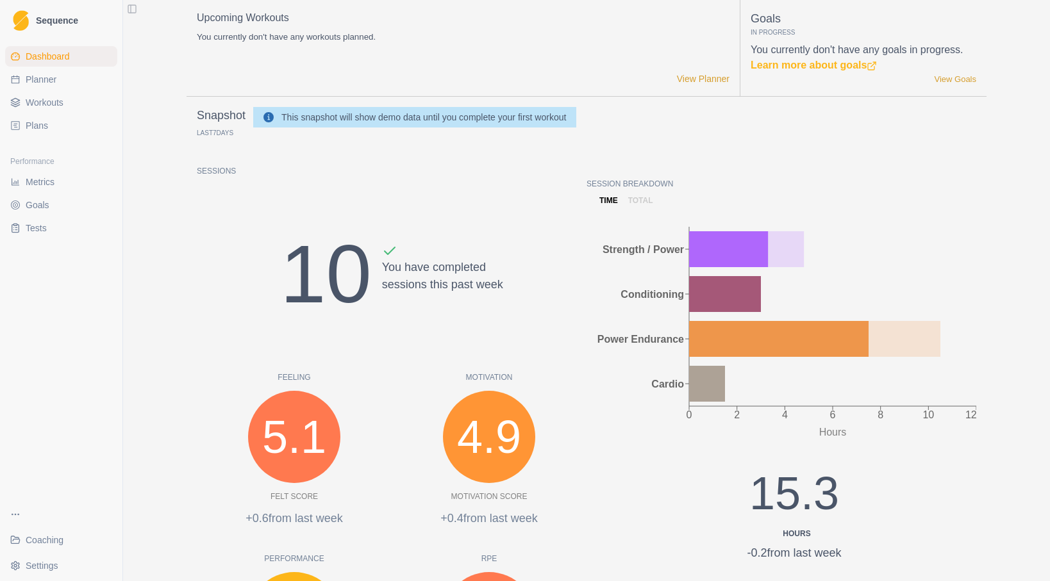
click at [54, 106] on span "Workouts" at bounding box center [45, 102] width 38 height 13
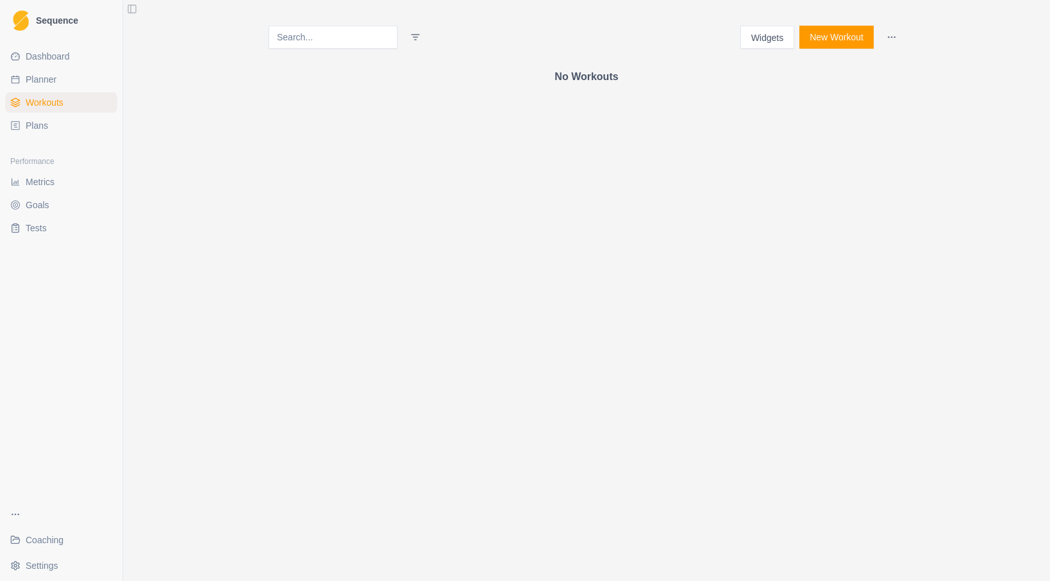
click at [767, 40] on button "Widgets" at bounding box center [767, 37] width 54 height 23
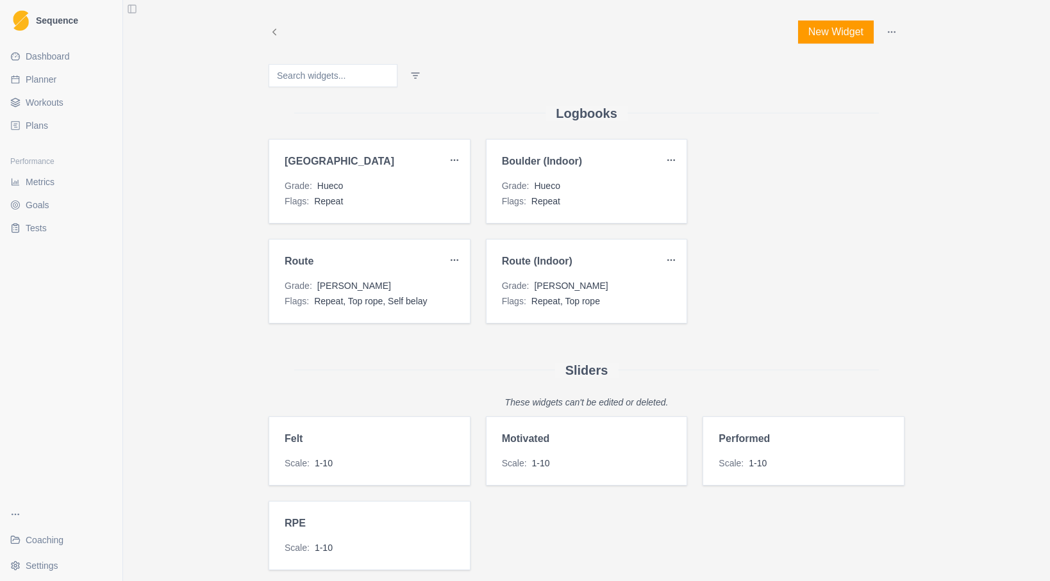
click at [46, 540] on span "Coaching" at bounding box center [45, 540] width 38 height 13
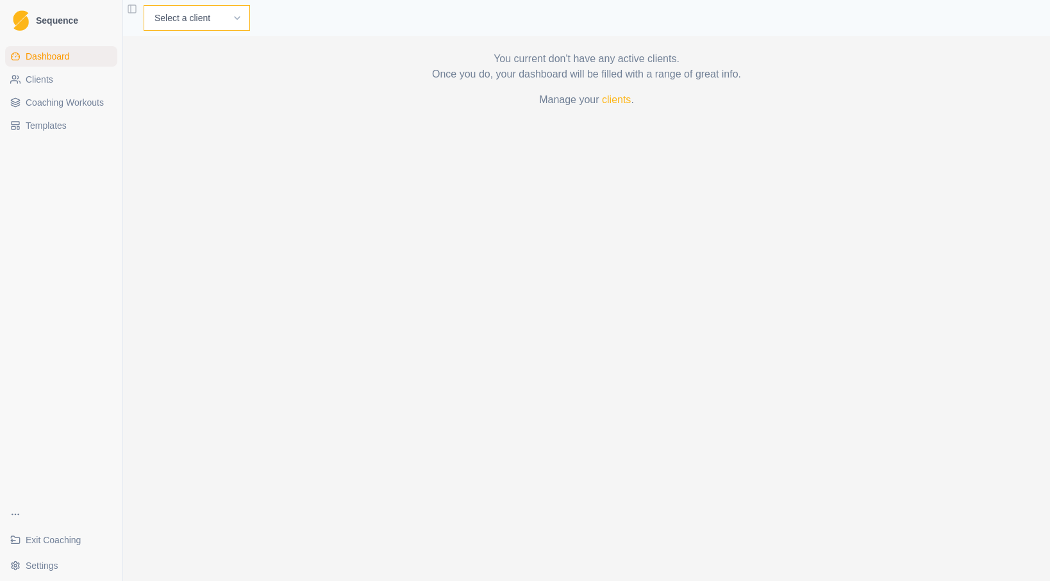
click at [206, 22] on select "Select a client [PERSON_NAME]" at bounding box center [197, 18] width 106 height 26
select select "0410cdac-d6d6-4222-b351-dd8854f81c51"
click at [144, 5] on select "Select a client [PERSON_NAME]" at bounding box center [197, 18] width 106 height 26
click at [363, 19] on link "Workouts" at bounding box center [370, 17] width 43 height 15
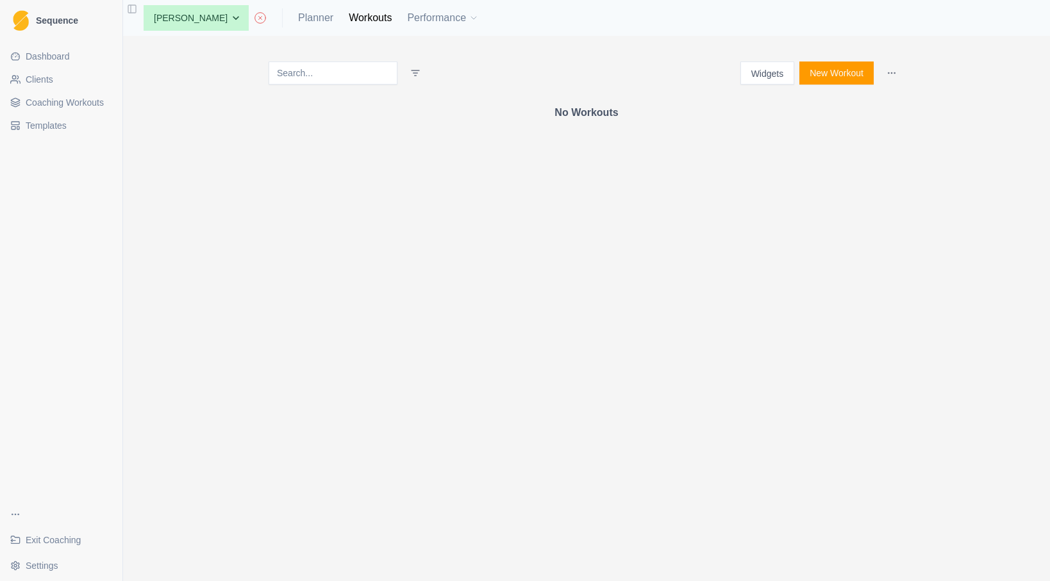
click at [763, 69] on button "Widgets" at bounding box center [767, 73] width 54 height 23
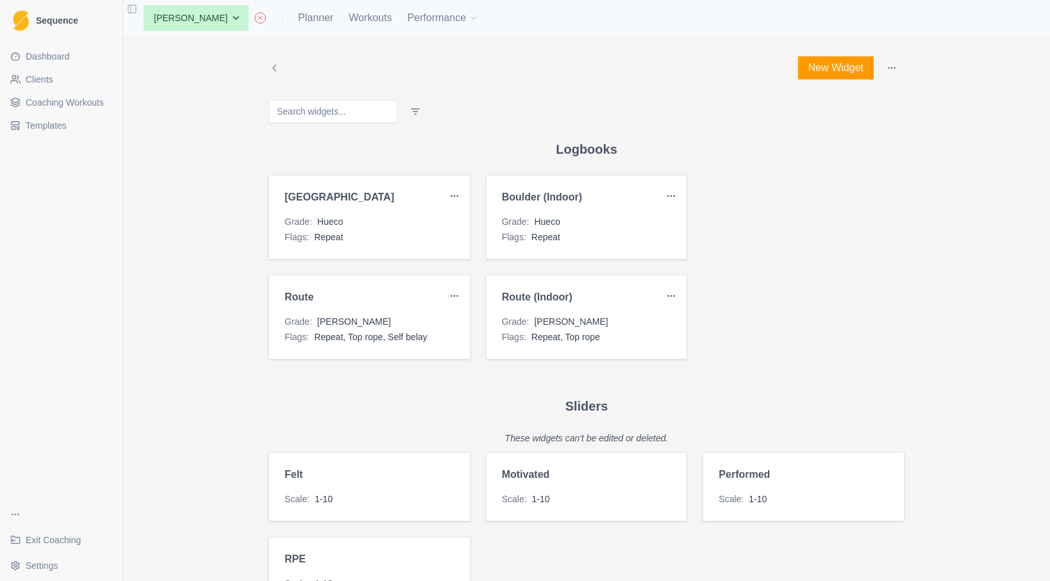
click at [379, 197] on h3 "[GEOGRAPHIC_DATA]" at bounding box center [365, 197] width 160 height 13
click at [299, 197] on h3 "[GEOGRAPHIC_DATA]" at bounding box center [365, 197] width 160 height 13
click at [451, 183] on div "Boulder Grade : Hueco Flags : Repeat" at bounding box center [370, 217] width 202 height 85
click at [451, 188] on html "Sequence Dashboard Clients Coaching Workouts Templates Exit Coaching Settings T…" at bounding box center [525, 290] width 1050 height 581
click at [402, 151] on html "Sequence Dashboard Clients Coaching Workouts Templates Exit Coaching Settings T…" at bounding box center [525, 290] width 1050 height 581
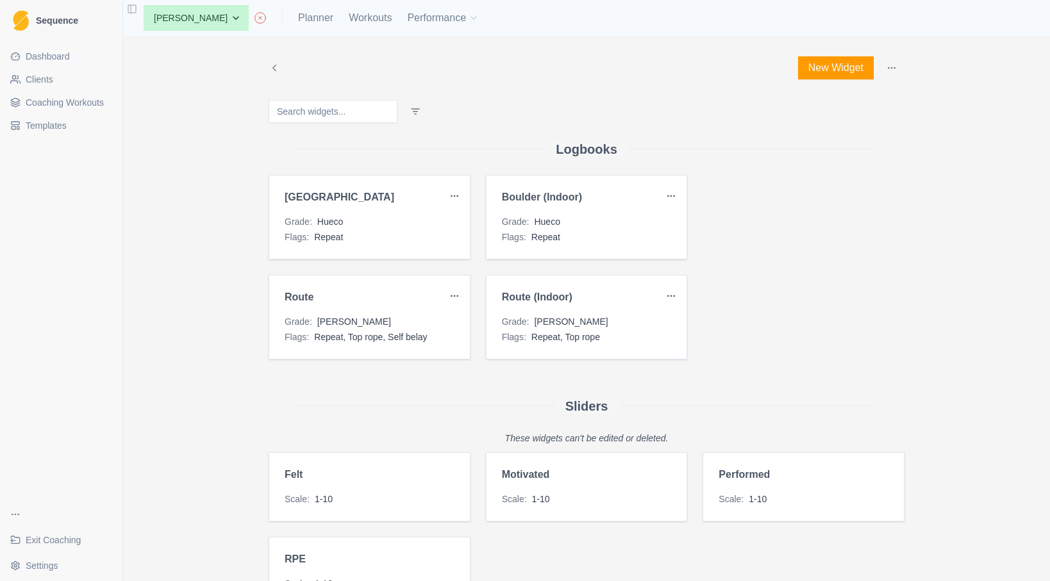
click at [320, 211] on div "Boulder Grade : Hueco Flags : Repeat" at bounding box center [370, 217] width 202 height 85
click at [324, 236] on span "Repeat" at bounding box center [328, 237] width 29 height 13
click at [321, 185] on div "Boulder Grade : Hueco Flags : Repeat" at bounding box center [370, 217] width 202 height 85
click at [313, 192] on h3 "[GEOGRAPHIC_DATA]" at bounding box center [365, 197] width 160 height 13
drag, startPoint x: 318, startPoint y: 204, endPoint x: 426, endPoint y: 136, distance: 127.7
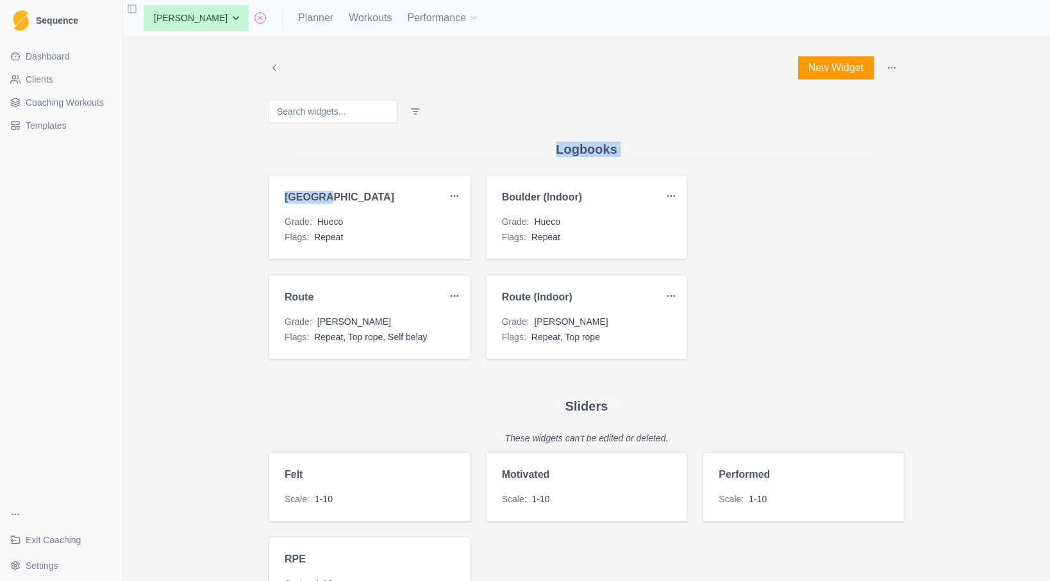
click at [426, 136] on div "Logbooks Boulder Grade : Hueco Flags : Repeat Boulder (Indoor) Grade : Hueco Fl…" at bounding box center [587, 241] width 636 height 236
click at [351, 182] on div "Boulder Grade : Hueco Flags : Repeat" at bounding box center [370, 217] width 202 height 85
drag, startPoint x: 590, startPoint y: 217, endPoint x: 513, endPoint y: 200, distance: 79.3
click at [513, 200] on div "Boulder (Indoor) Grade : Hueco Flags : Repeat" at bounding box center [587, 217] width 202 height 85
click at [513, 200] on h3 "Boulder (Indoor)" at bounding box center [582, 197] width 160 height 13
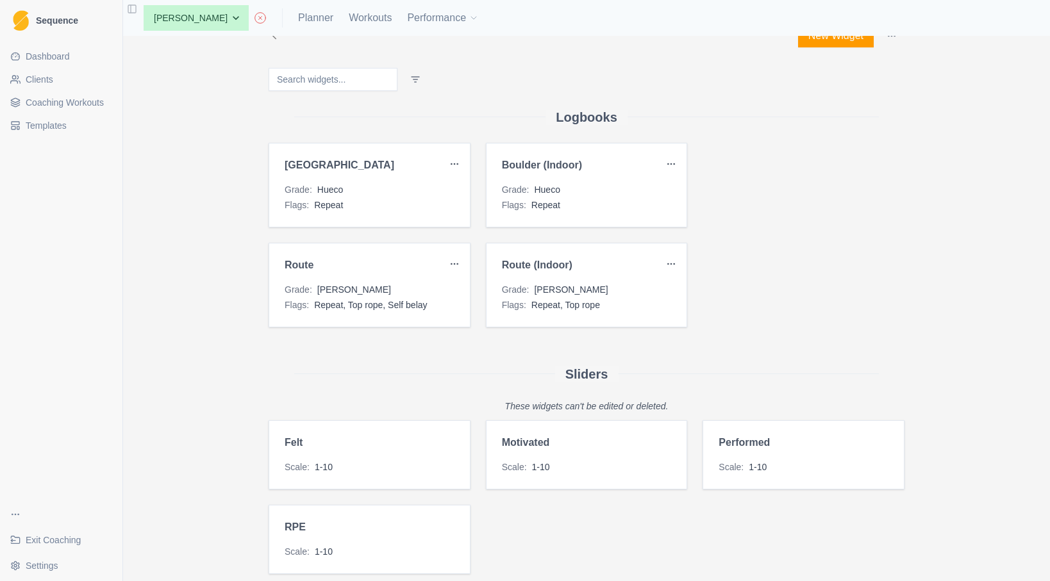
scroll to position [33, 0]
click at [557, 460] on div "Scale : 1-10" at bounding box center [587, 466] width 170 height 13
click at [547, 445] on h3 "motivated" at bounding box center [582, 442] width 160 height 13
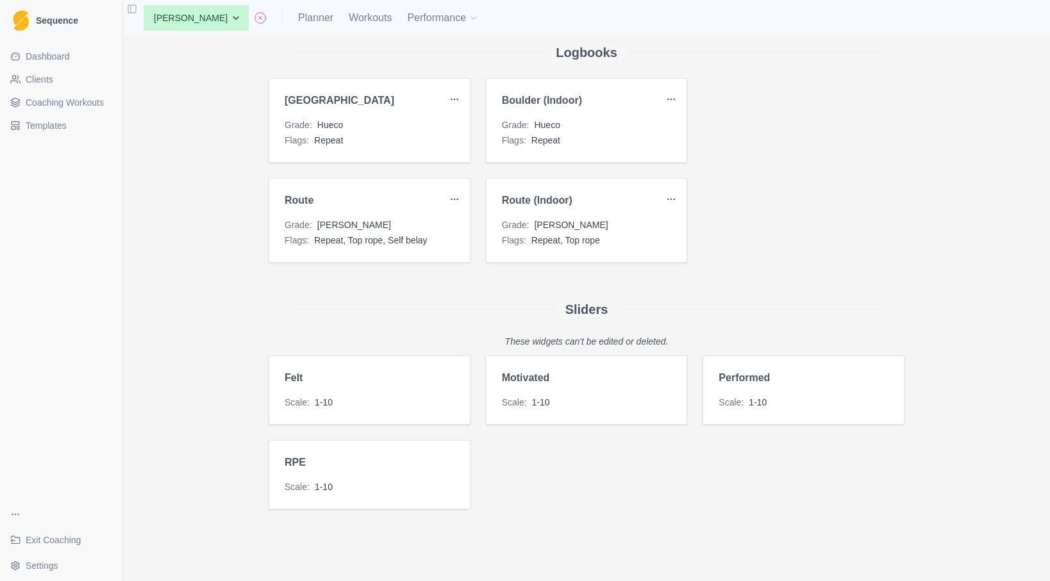
scroll to position [0, 0]
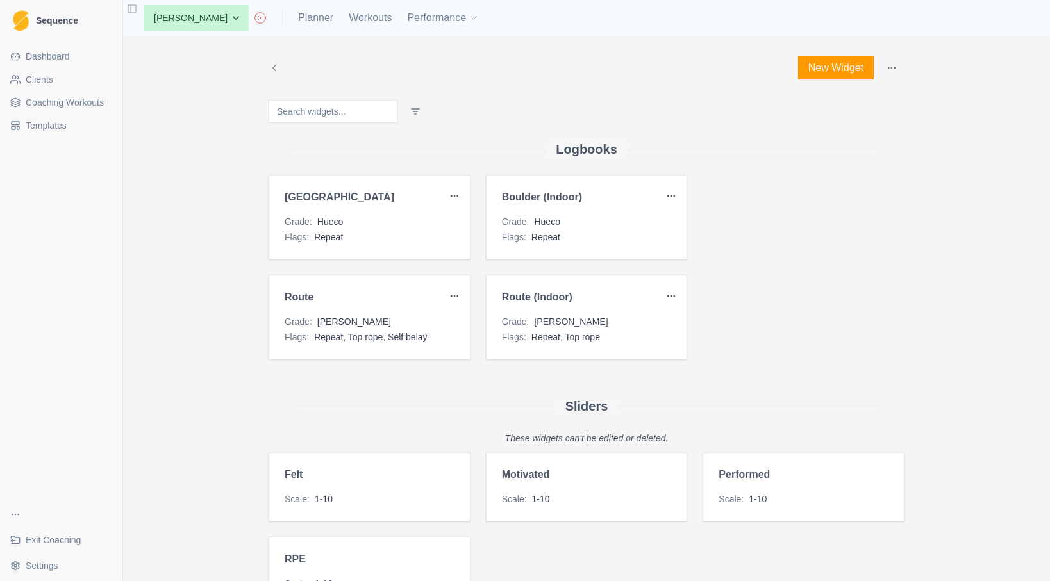
click at [315, 183] on div "Boulder Grade : Hueco Flags : Repeat" at bounding box center [370, 217] width 202 height 85
click at [455, 192] on html "Sequence Dashboard Clients Coaching Workouts Templates Exit Coaching Settings T…" at bounding box center [525, 290] width 1050 height 581
click at [454, 192] on html "Sequence Dashboard Clients Coaching Workouts Templates Exit Coaching Settings T…" at bounding box center [525, 290] width 1050 height 581
click at [349, 21] on link "Workouts" at bounding box center [370, 17] width 43 height 15
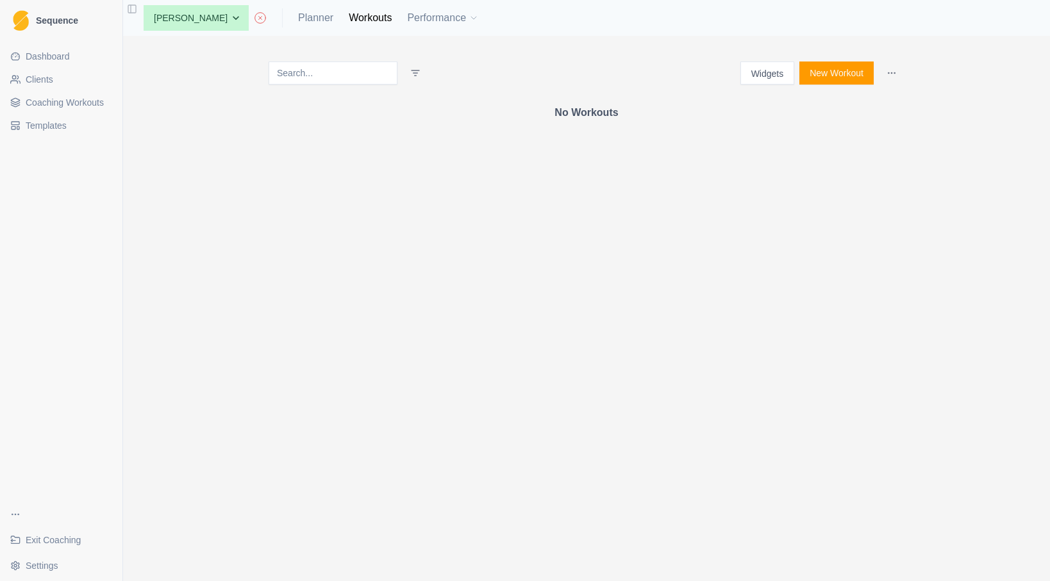
click at [866, 76] on button "New Workout" at bounding box center [836, 73] width 74 height 23
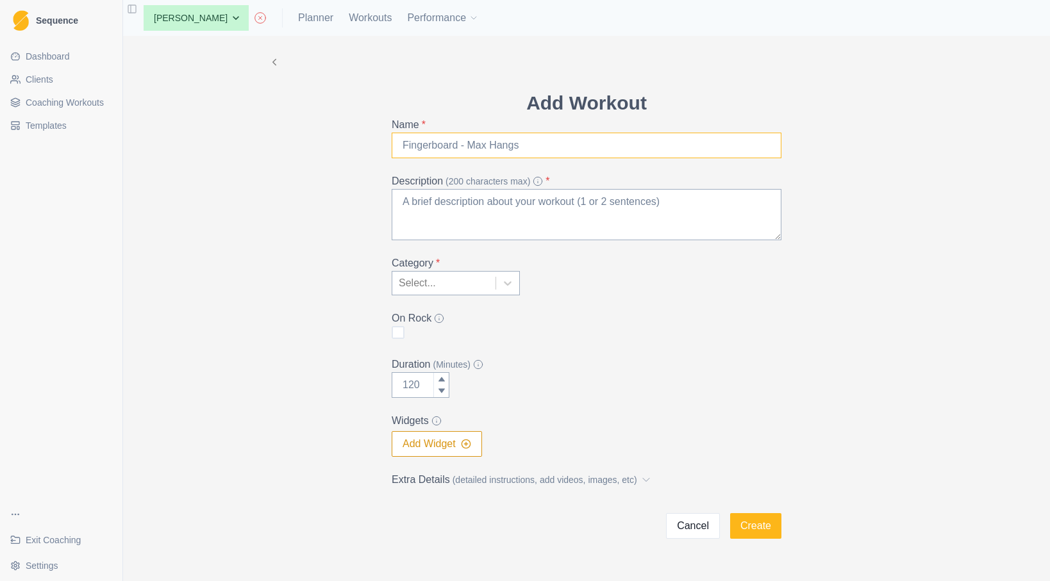
click at [538, 153] on input "Name *" at bounding box center [587, 146] width 390 height 26
click at [531, 91] on p "Add Workout" at bounding box center [587, 102] width 390 height 29
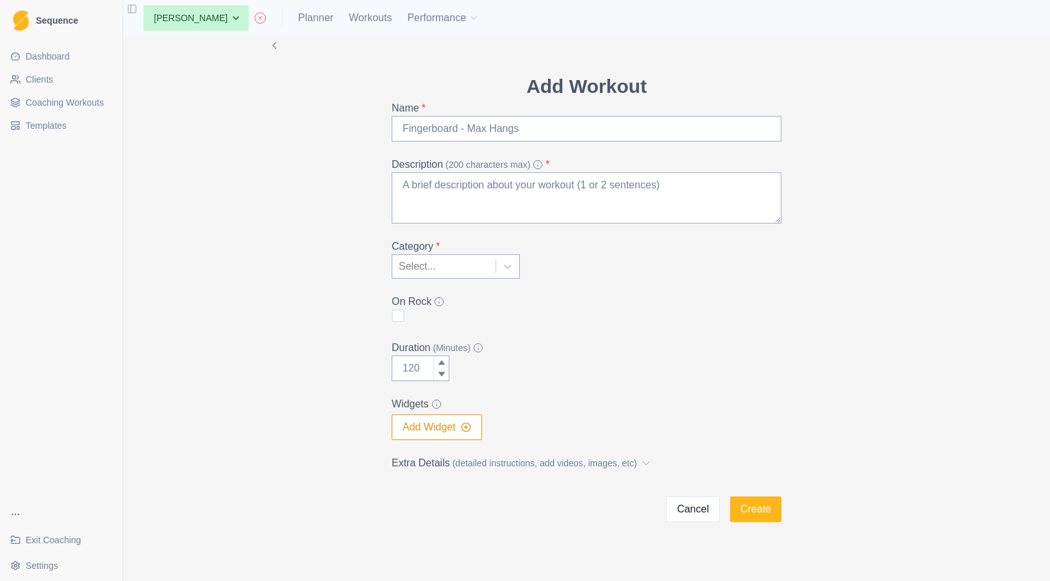
scroll to position [29, 0]
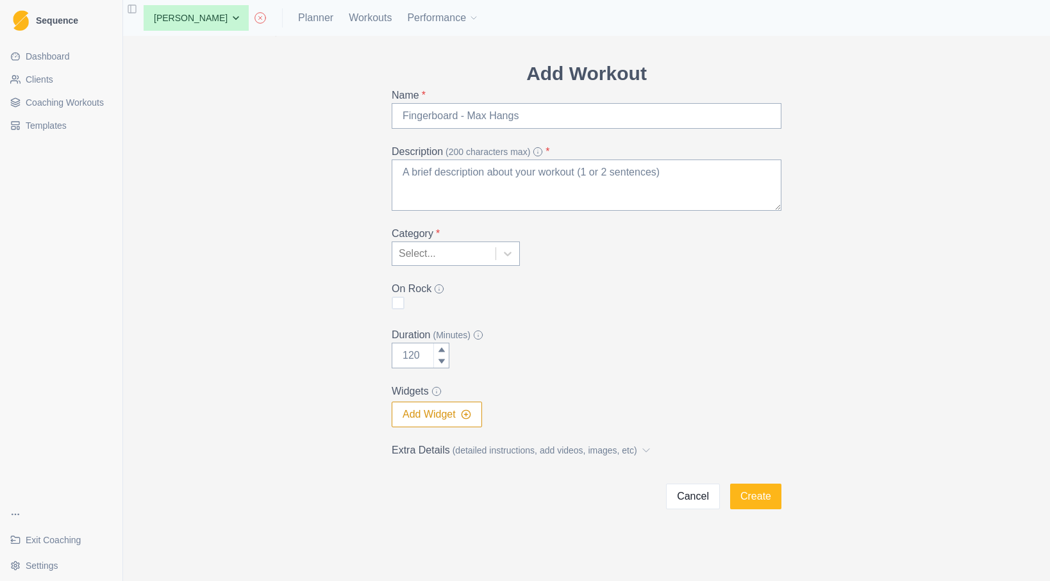
click at [443, 408] on button "Add Widget" at bounding box center [437, 415] width 90 height 26
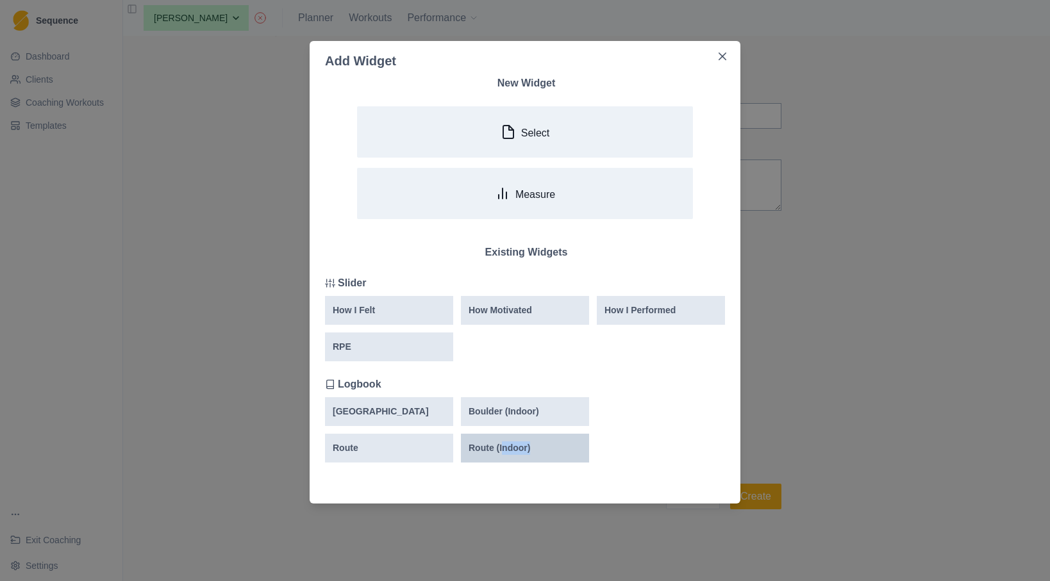
drag, startPoint x: 503, startPoint y: 449, endPoint x: 485, endPoint y: 460, distance: 21.0
click at [485, 460] on div "Route (Indoor)" at bounding box center [525, 448] width 128 height 29
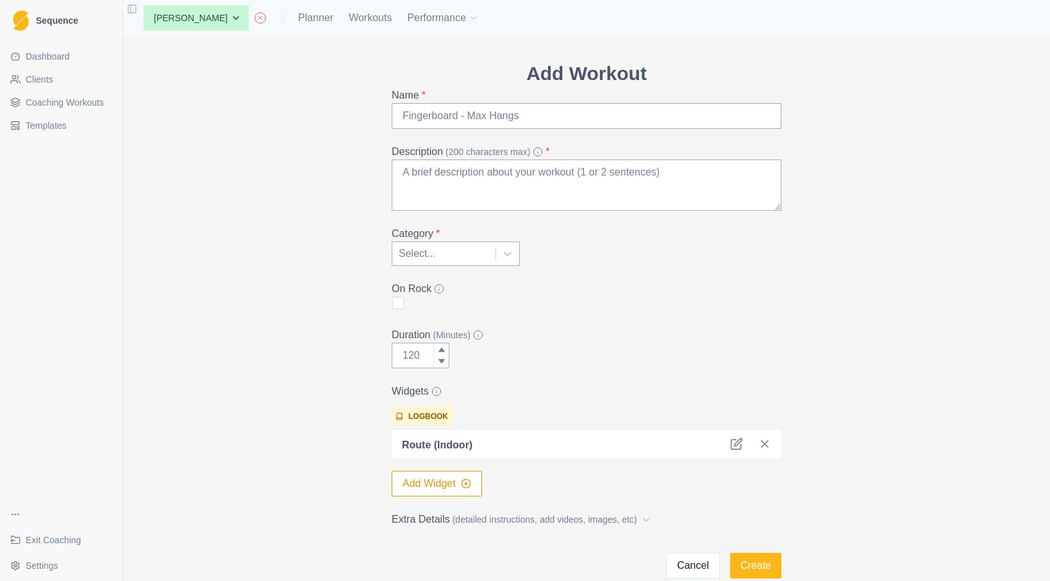
click at [485, 454] on div "Route (Indoor)" at bounding box center [587, 444] width 390 height 28
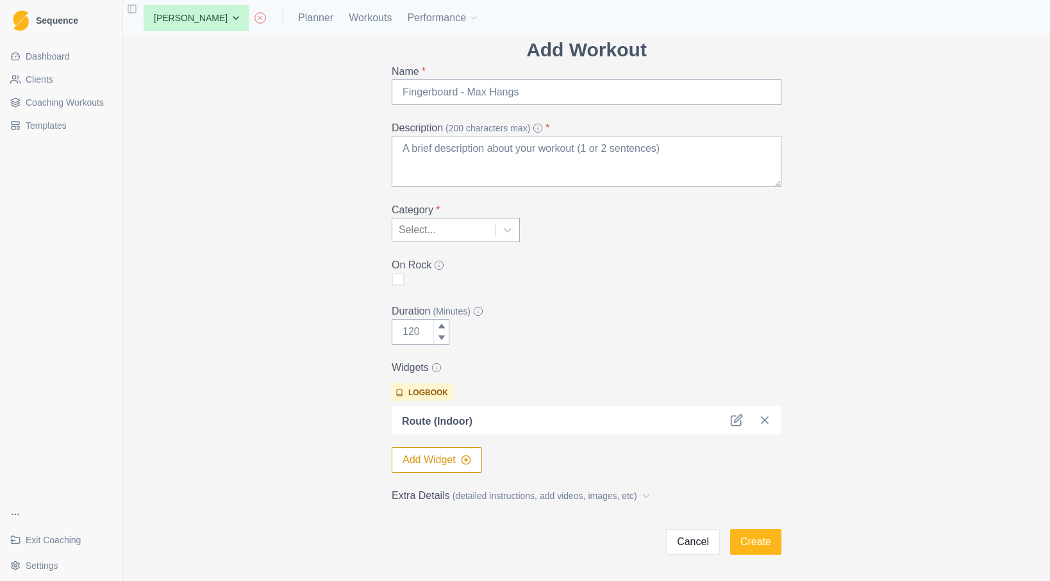
scroll to position [54, 0]
click at [766, 417] on line at bounding box center [764, 419] width 6 height 6
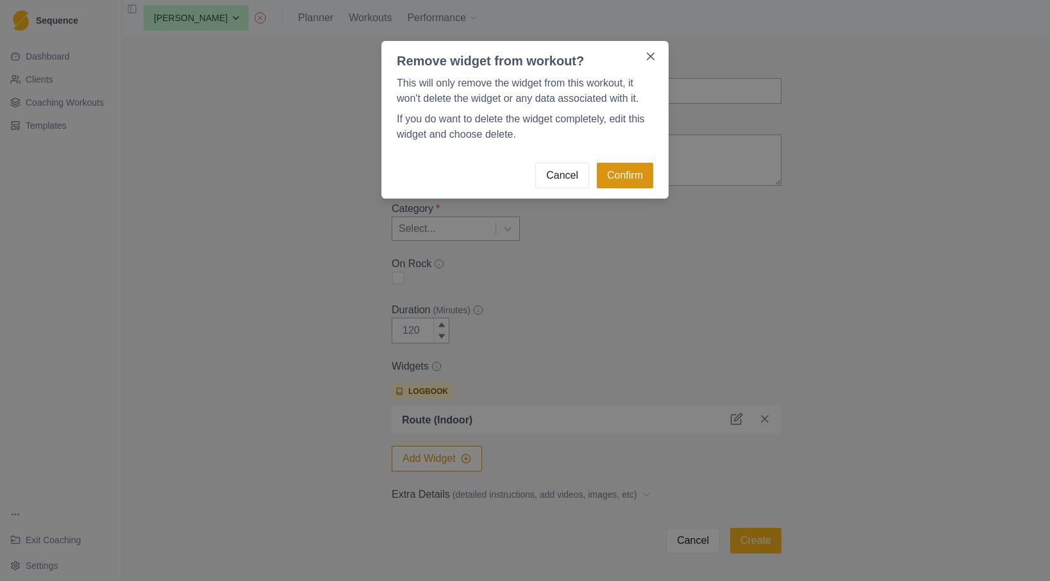
click at [620, 174] on button "Confirm" at bounding box center [625, 176] width 56 height 26
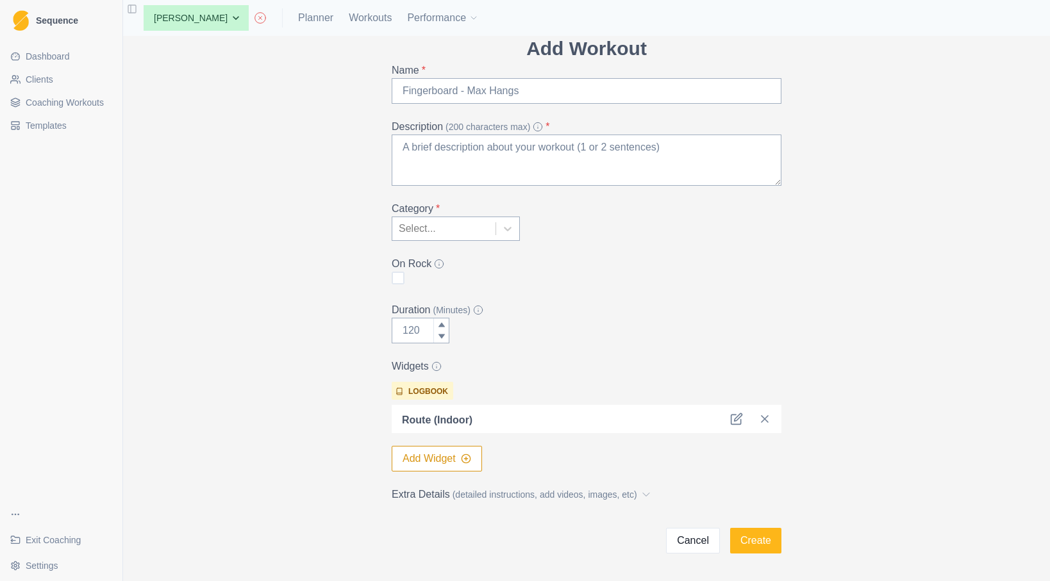
scroll to position [29, 0]
